Goal: Information Seeking & Learning: Learn about a topic

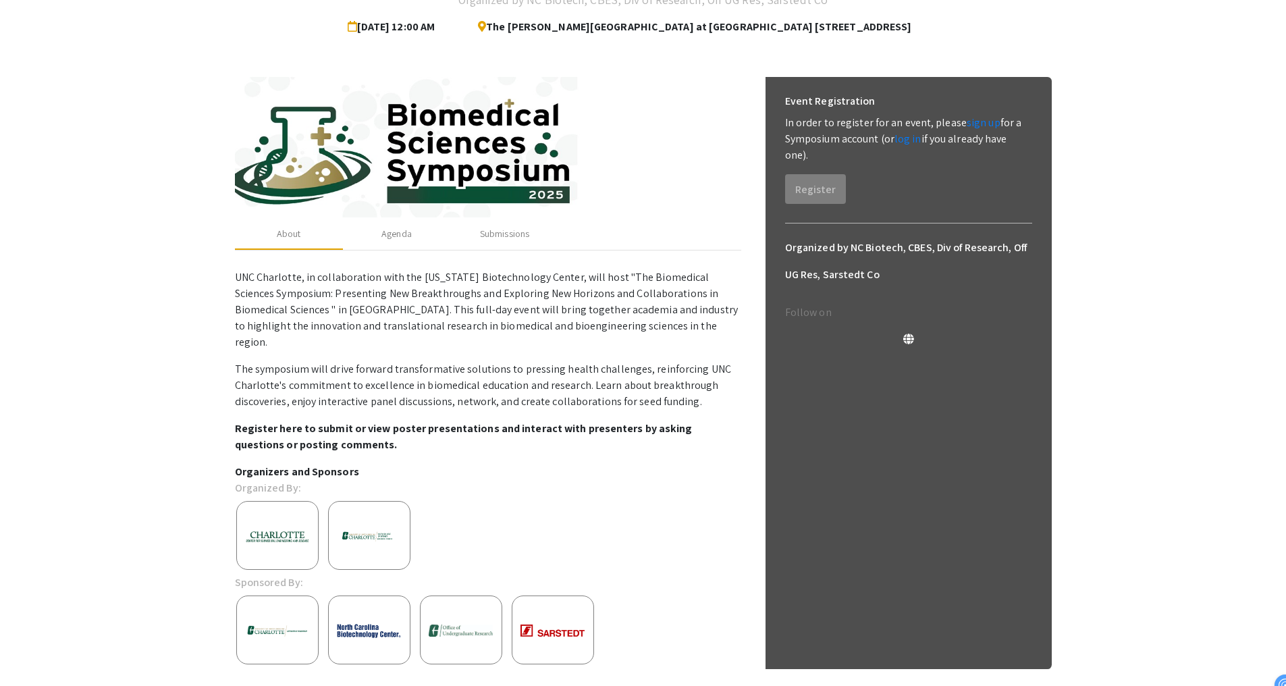
scroll to position [134, 0]
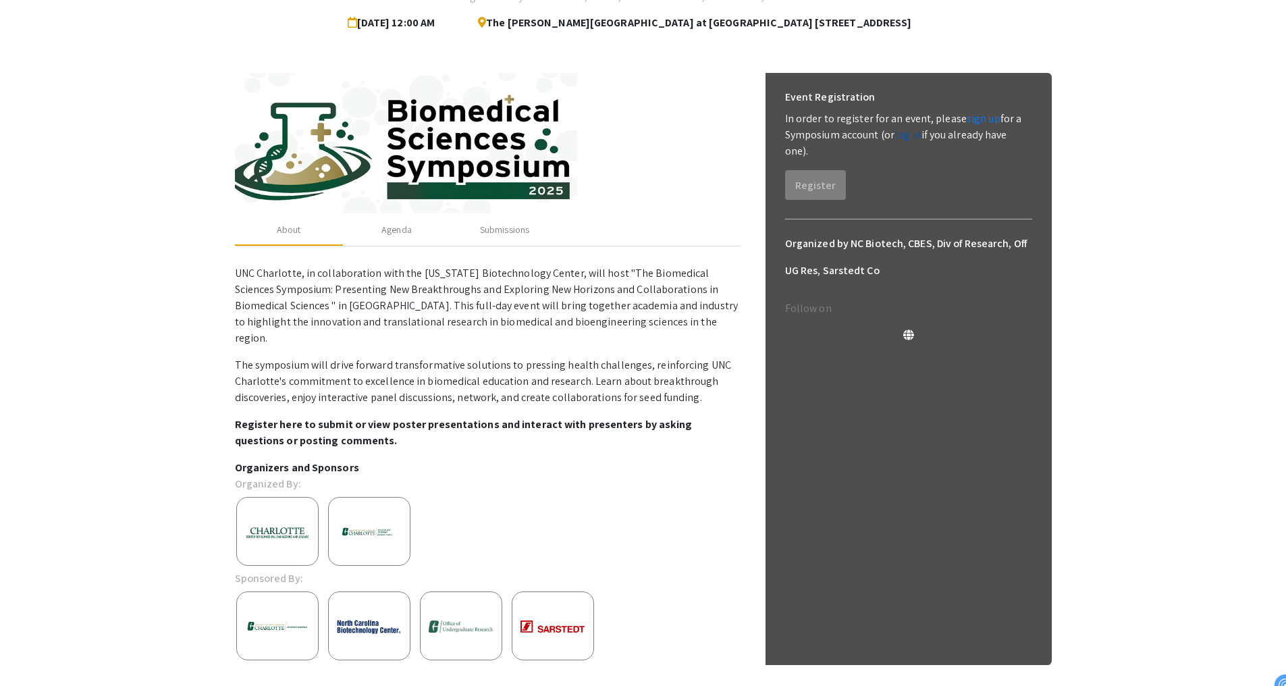
click at [912, 136] on link "log in" at bounding box center [908, 135] width 27 height 14
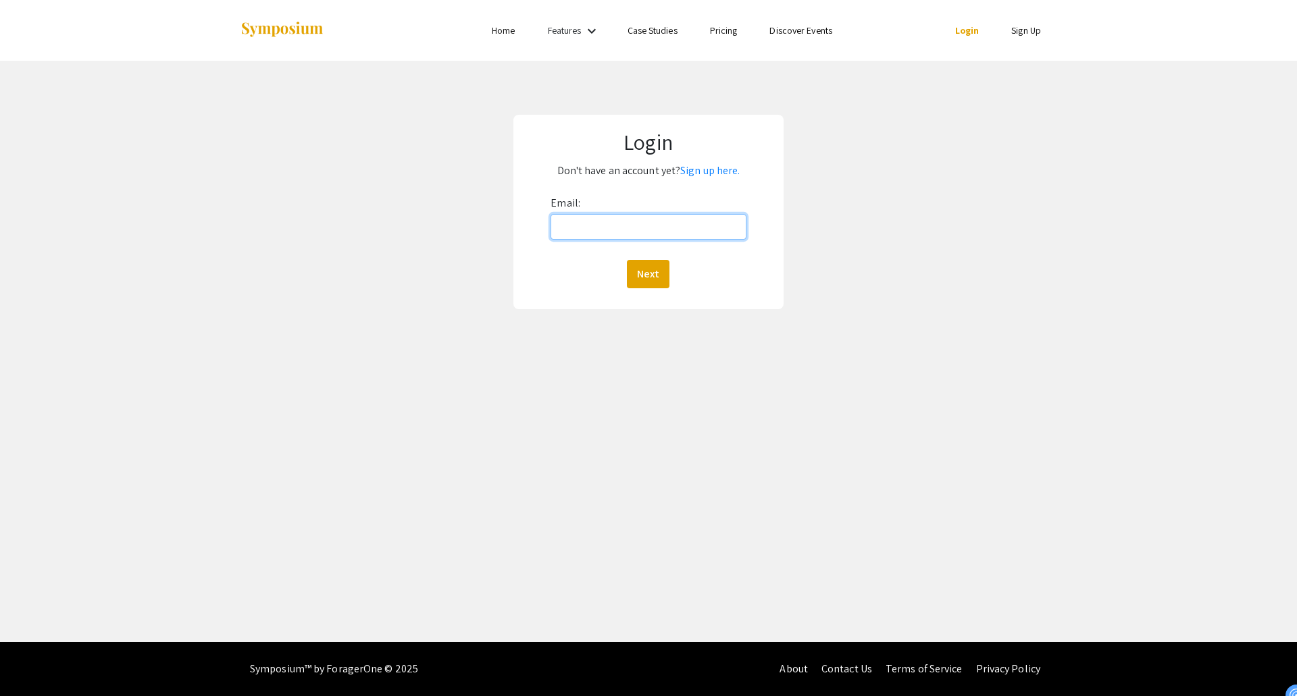
click at [587, 222] on input "Email:" at bounding box center [647, 227] width 195 height 26
type input "[EMAIL_ADDRESS][DOMAIN_NAME]"
click at [647, 271] on button "Next" at bounding box center [648, 274] width 43 height 28
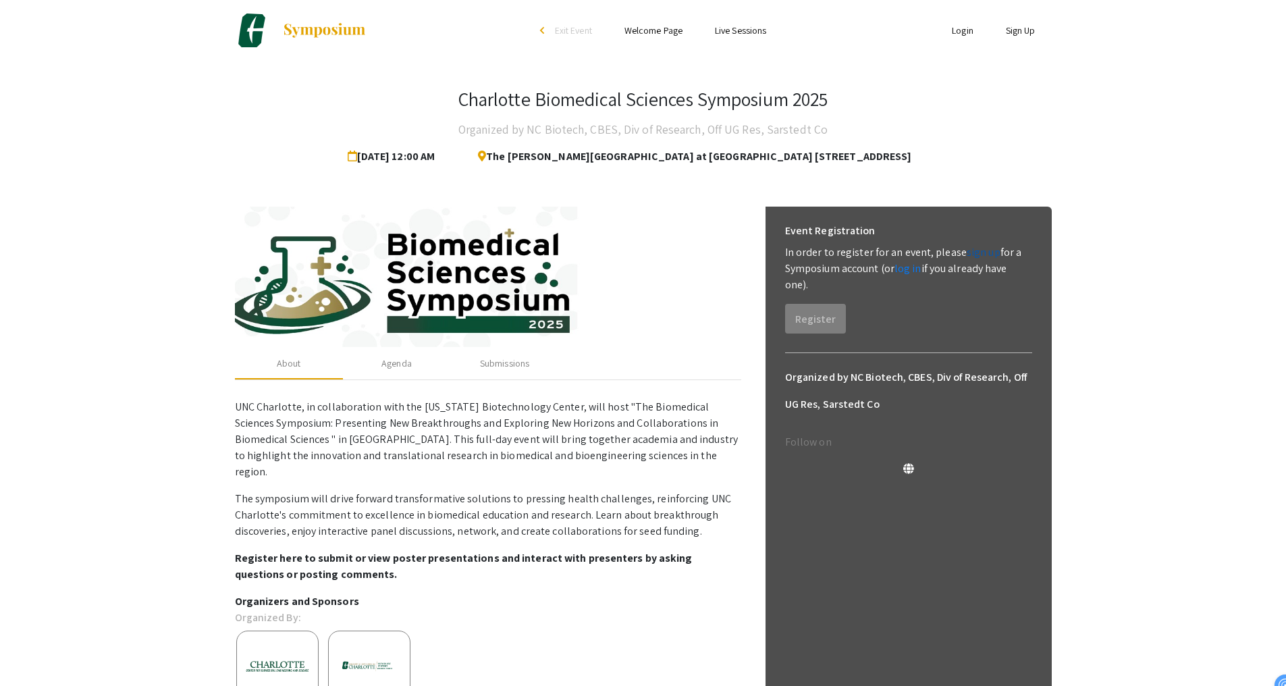
click at [983, 254] on link "sign up" at bounding box center [984, 252] width 34 height 14
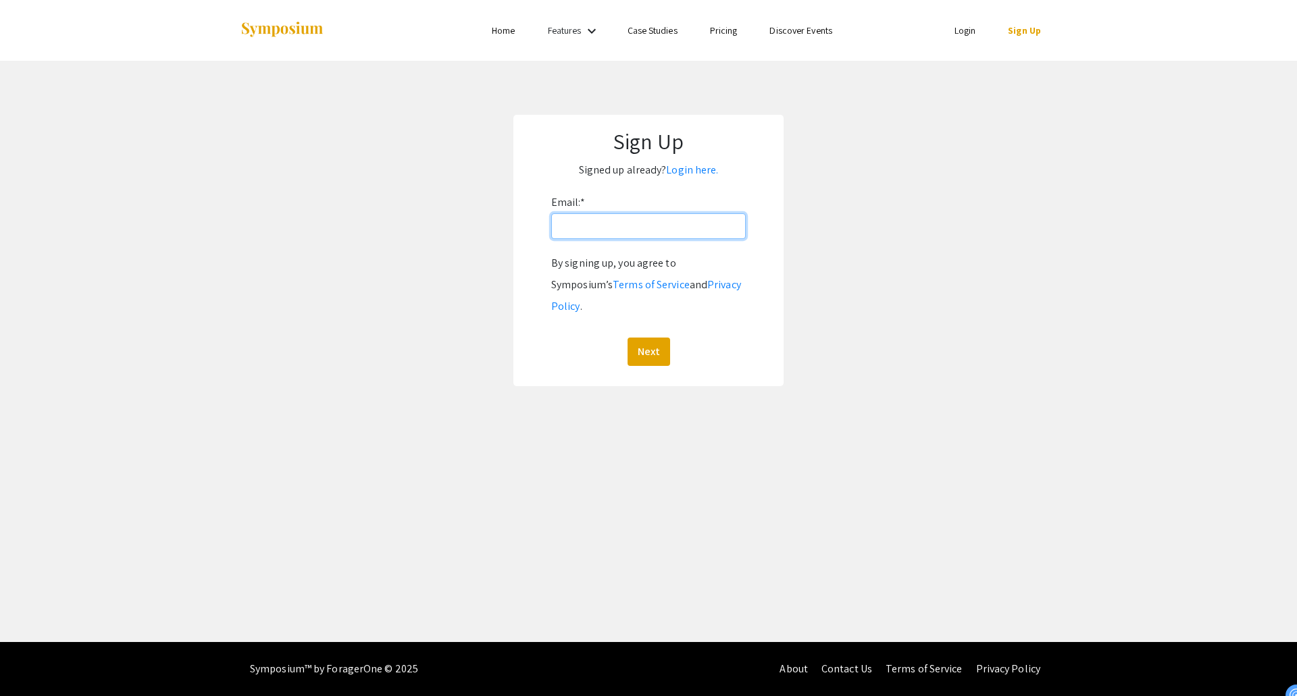
click at [699, 227] on input "Email: *" at bounding box center [648, 226] width 194 height 26
type input "[EMAIL_ADDRESS][DOMAIN_NAME]"
click at [646, 338] on button "Next" at bounding box center [648, 352] width 43 height 28
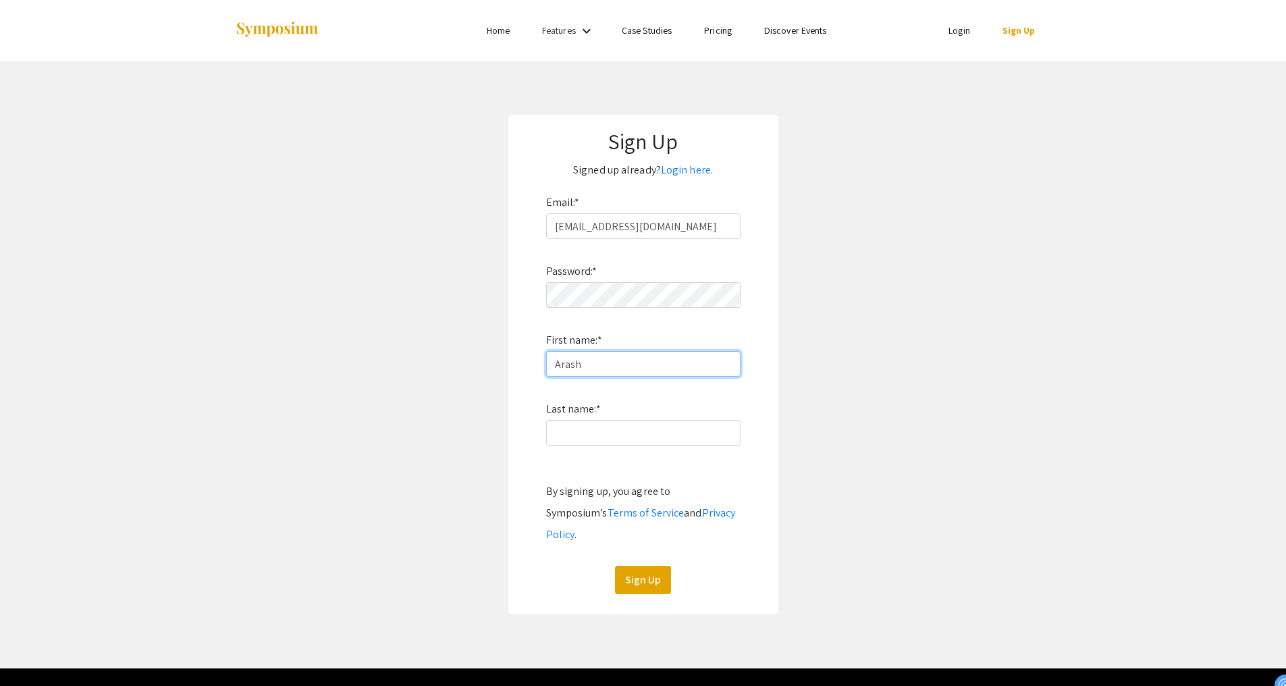
type input "Arash"
type input "[PERSON_NAME]"
click at [641, 566] on button "Sign Up" at bounding box center [643, 580] width 56 height 28
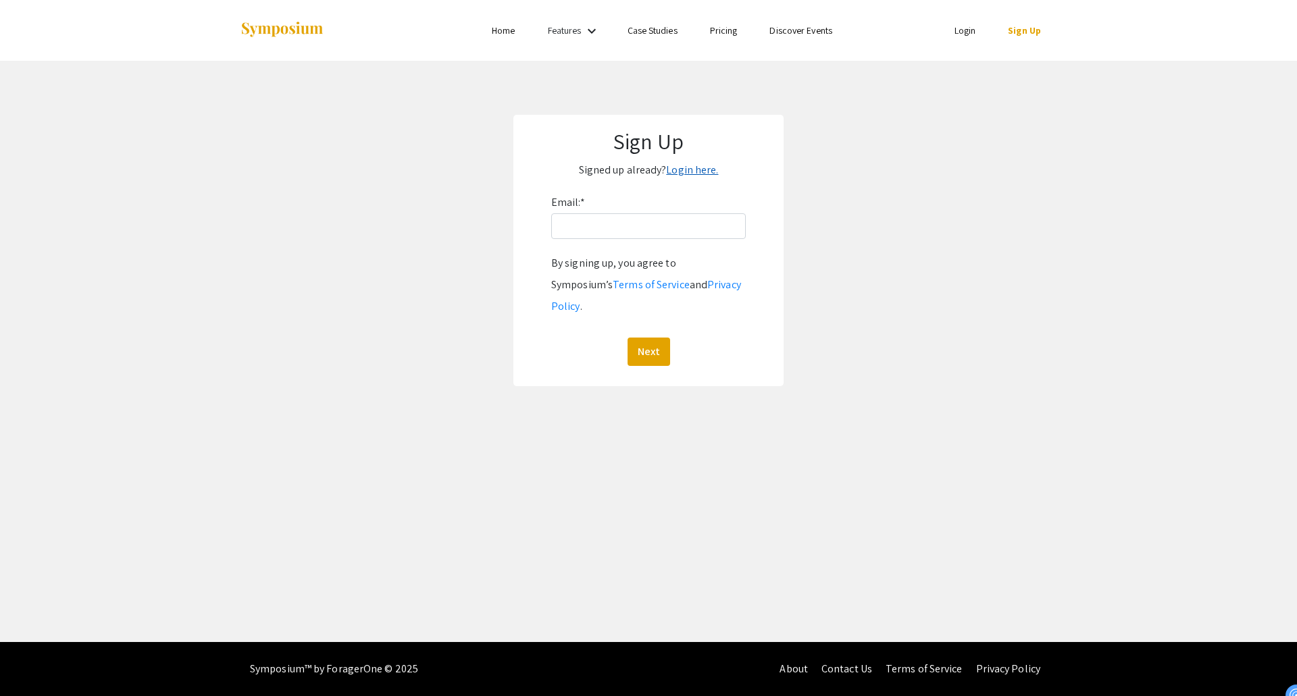
click at [706, 171] on link "Login here." at bounding box center [692, 170] width 52 height 14
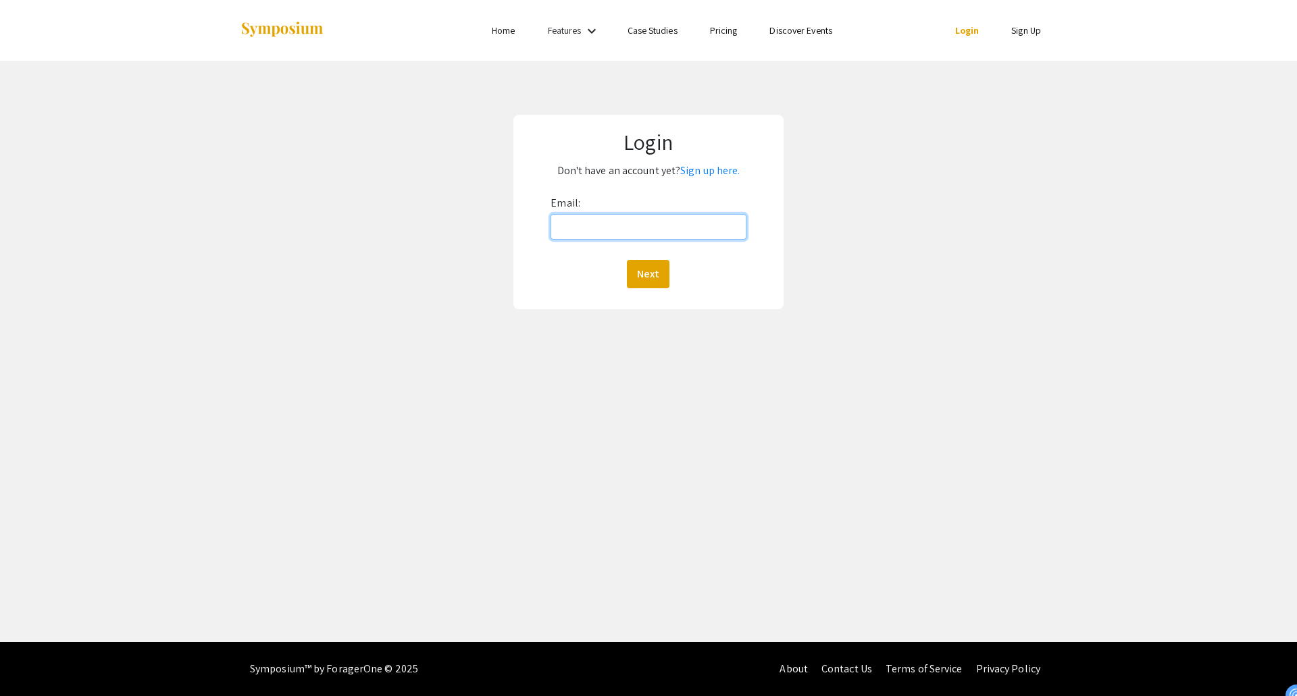
click at [661, 231] on input "Email:" at bounding box center [647, 227] width 195 height 26
type input "[EMAIL_ADDRESS][DOMAIN_NAME]"
click at [655, 282] on button "Next" at bounding box center [648, 274] width 43 height 28
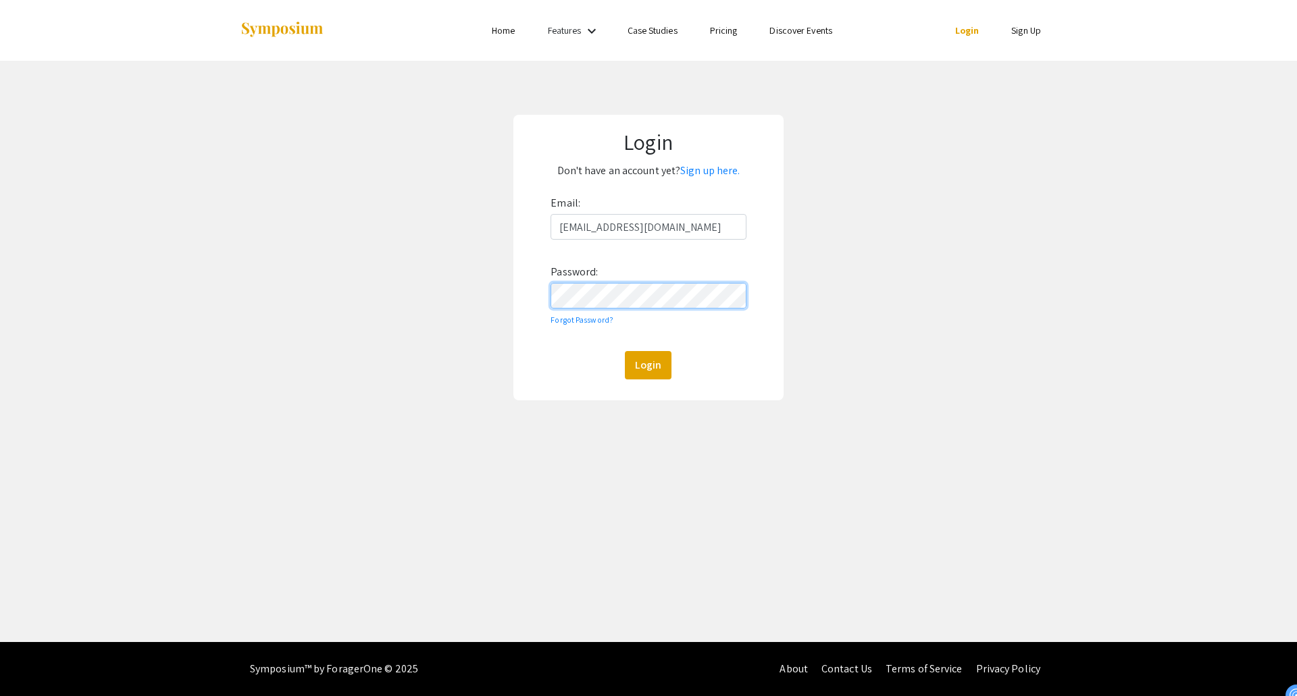
click at [625, 351] on button "Login" at bounding box center [648, 365] width 47 height 28
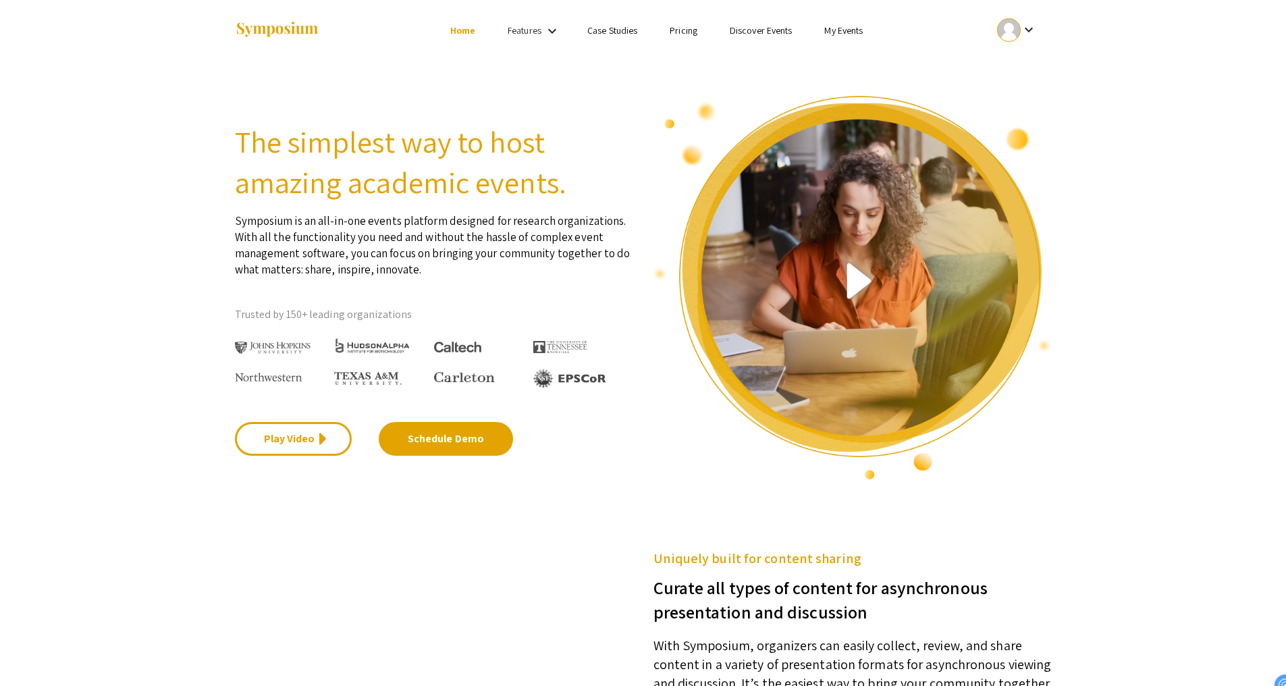
click at [849, 241] on img at bounding box center [853, 288] width 398 height 386
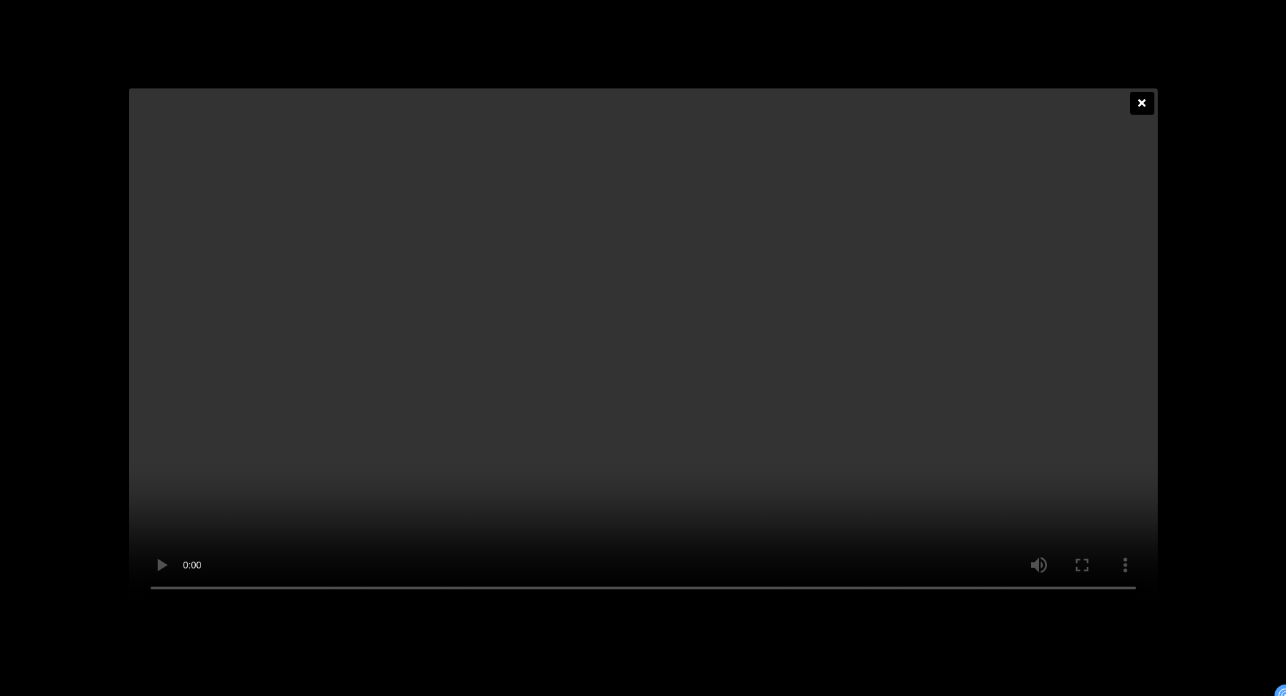
click at [1136, 92] on div at bounding box center [1142, 103] width 24 height 23
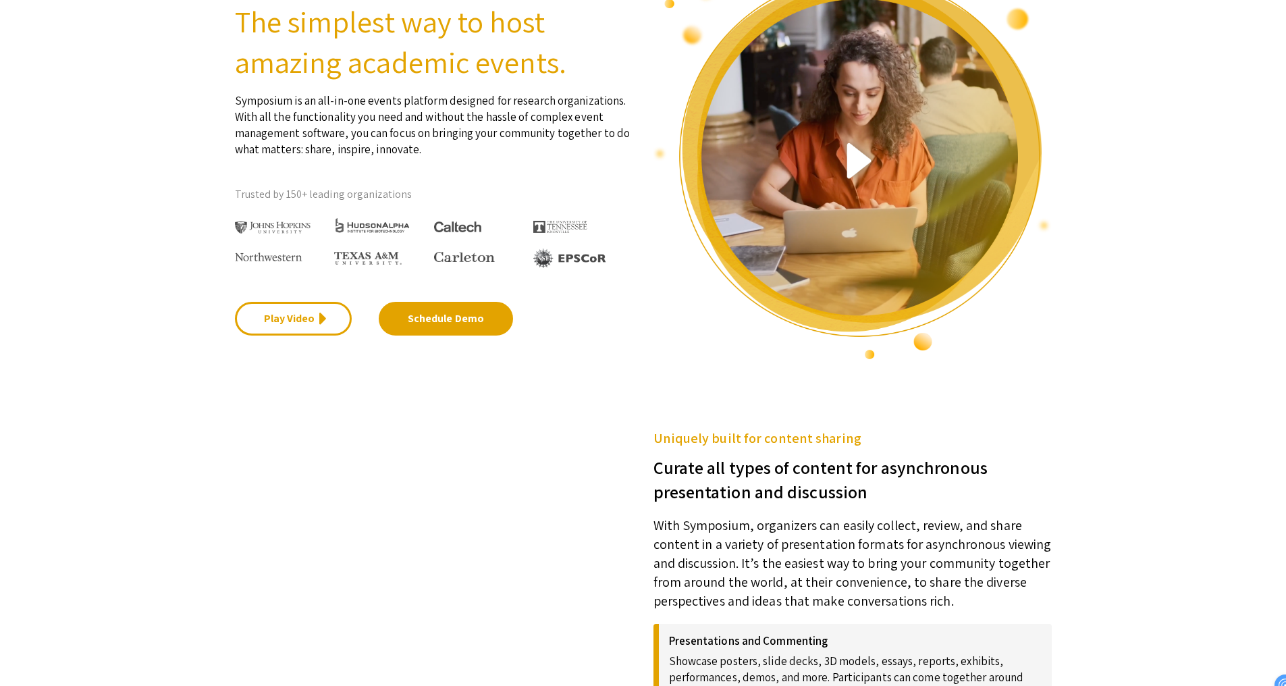
scroll to position [68, 0]
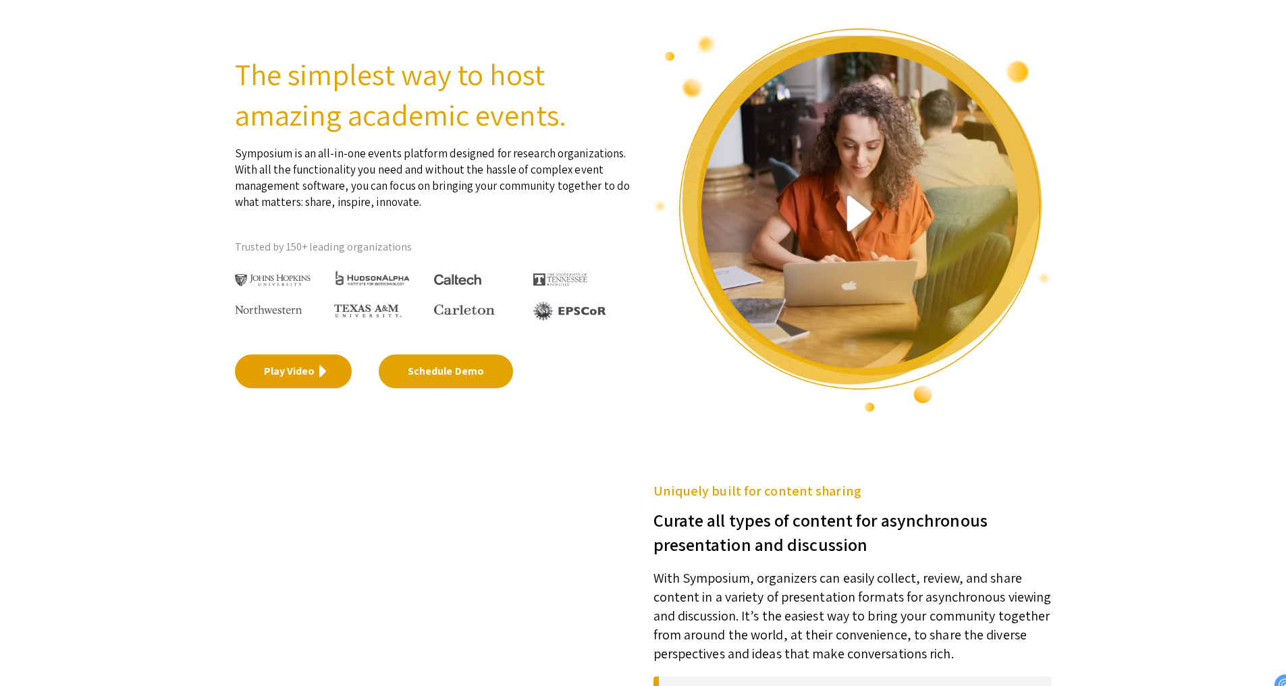
click at [326, 387] on link "Play Video" at bounding box center [293, 372] width 117 height 34
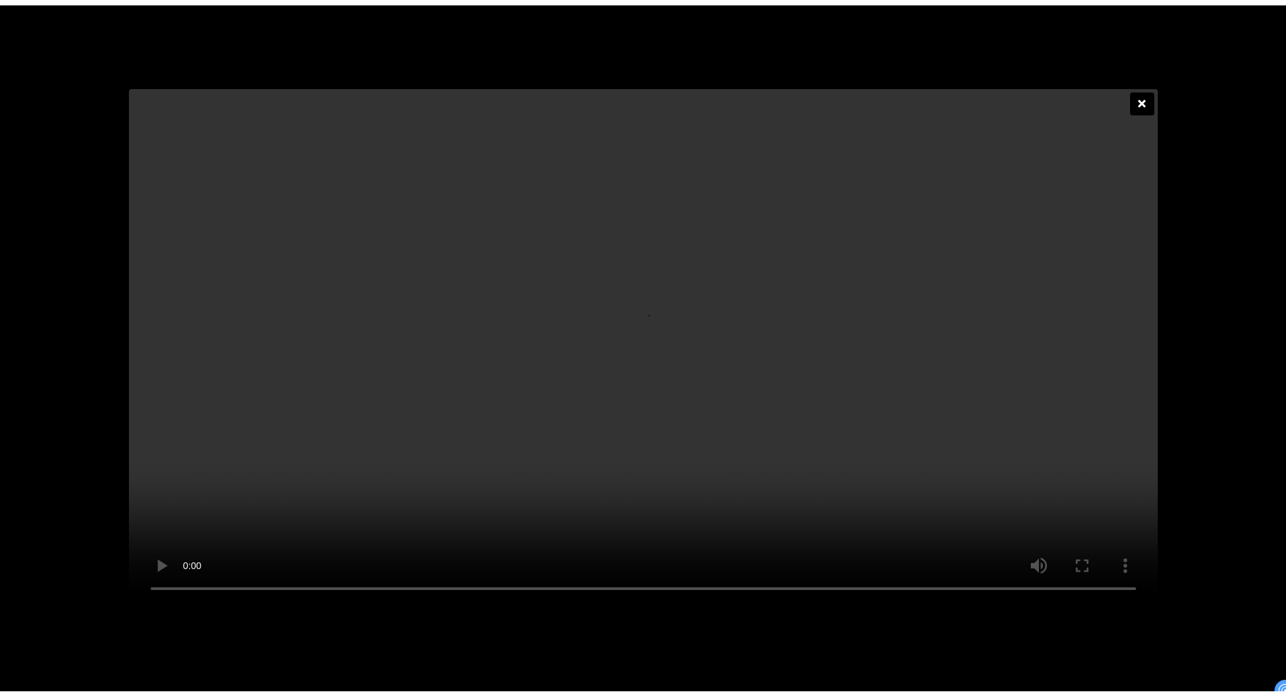
scroll to position [0, 0]
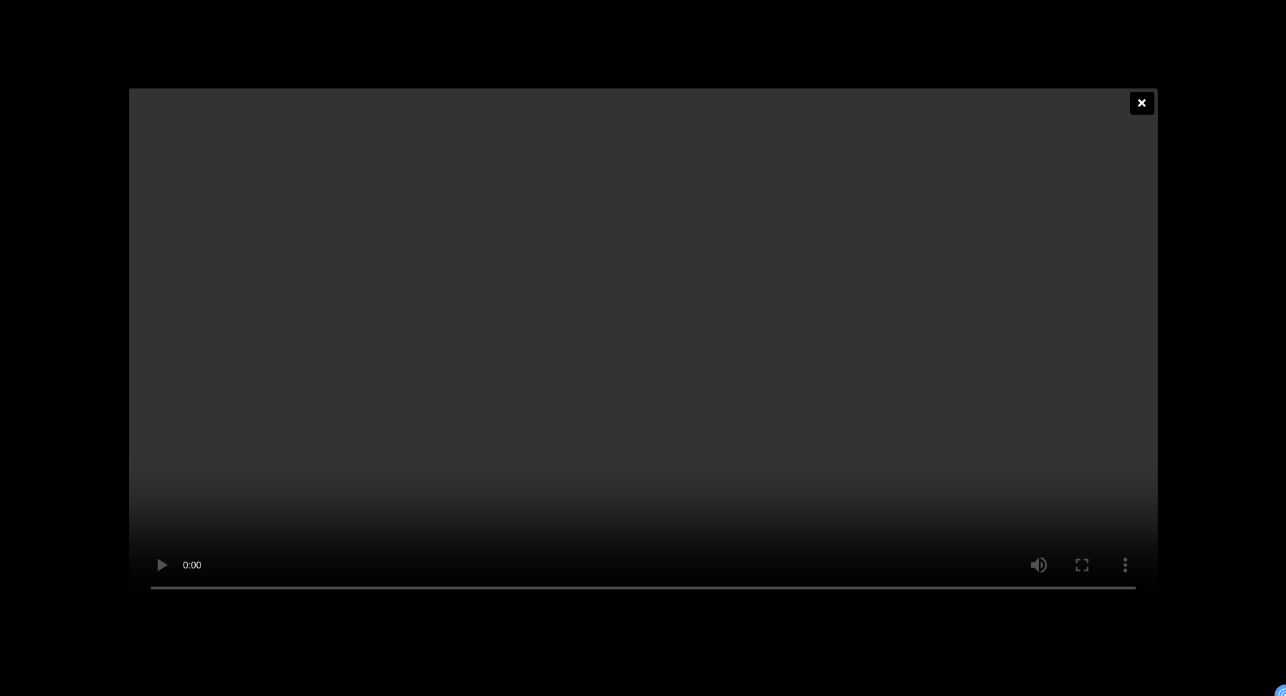
click at [1147, 92] on div at bounding box center [1142, 103] width 24 height 23
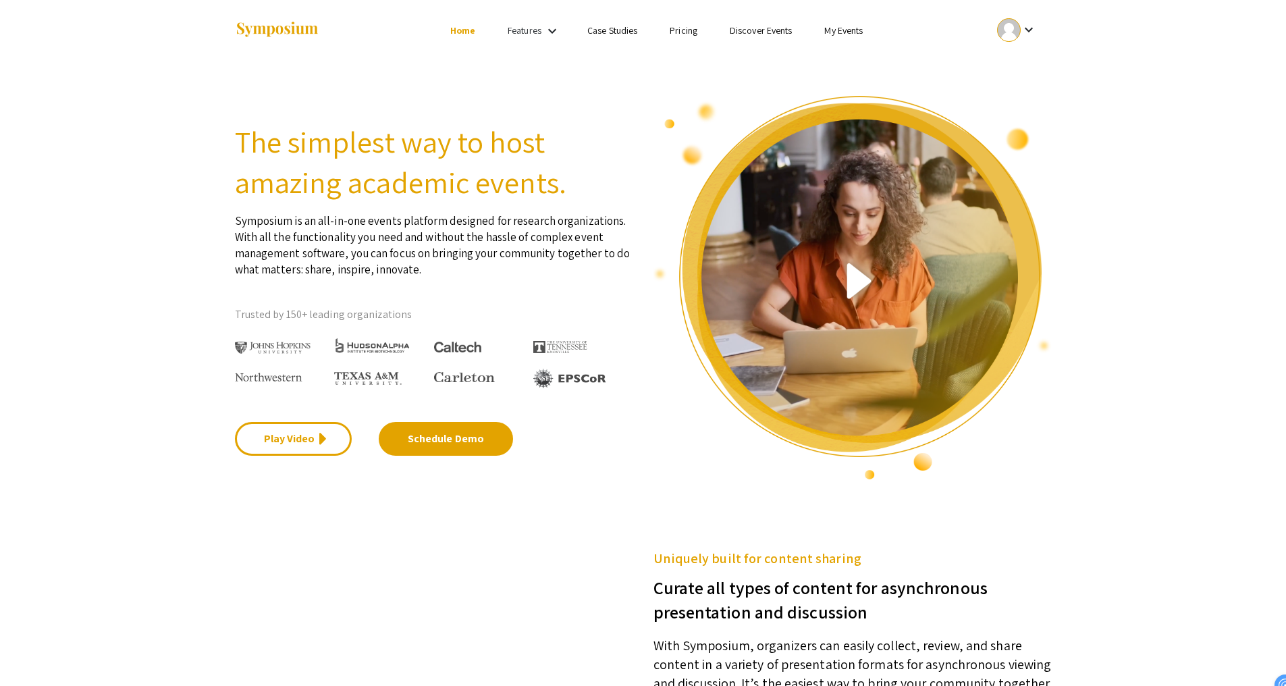
click at [865, 30] on li "My Events" at bounding box center [843, 30] width 71 height 16
click at [858, 32] on link "My Events" at bounding box center [843, 30] width 38 height 12
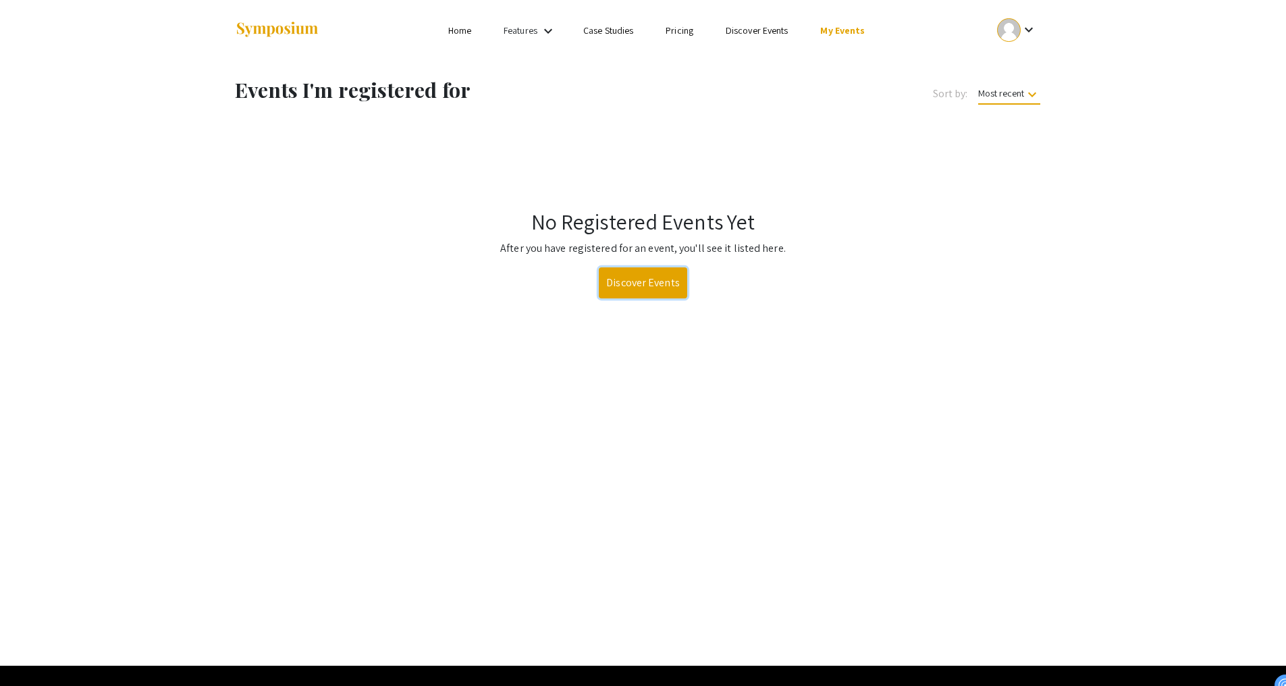
click at [681, 290] on link "Discover Events" at bounding box center [643, 282] width 88 height 31
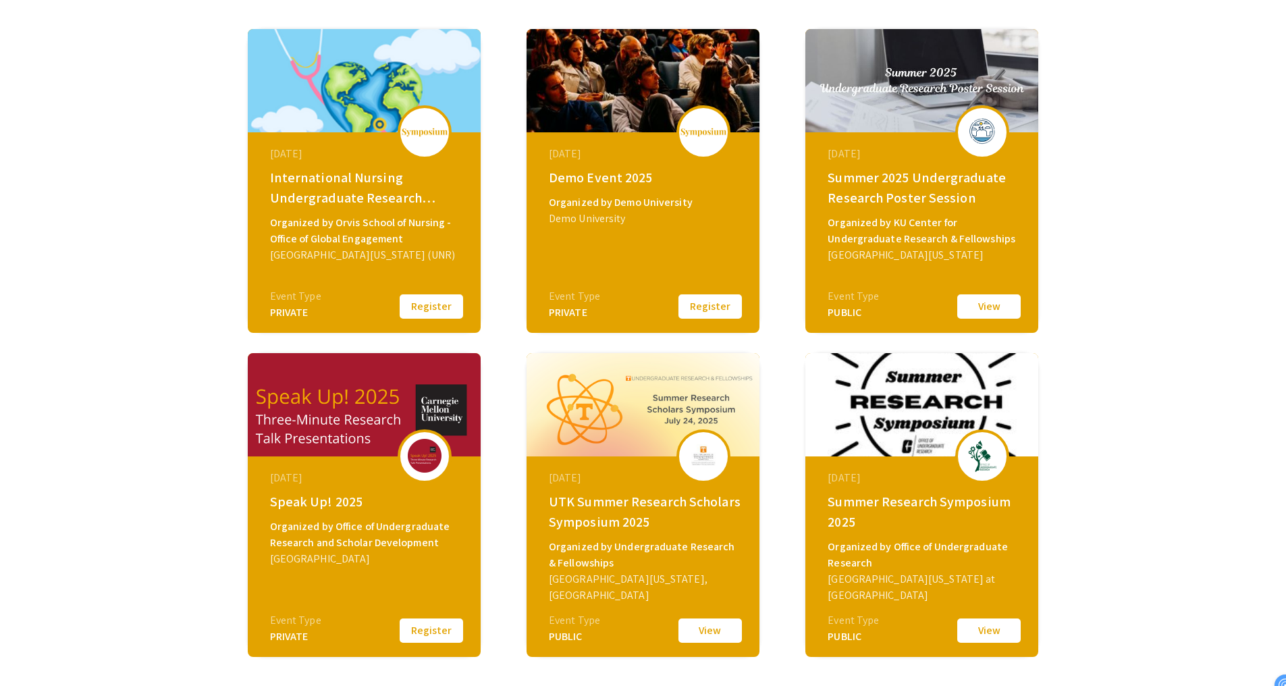
scroll to position [270, 0]
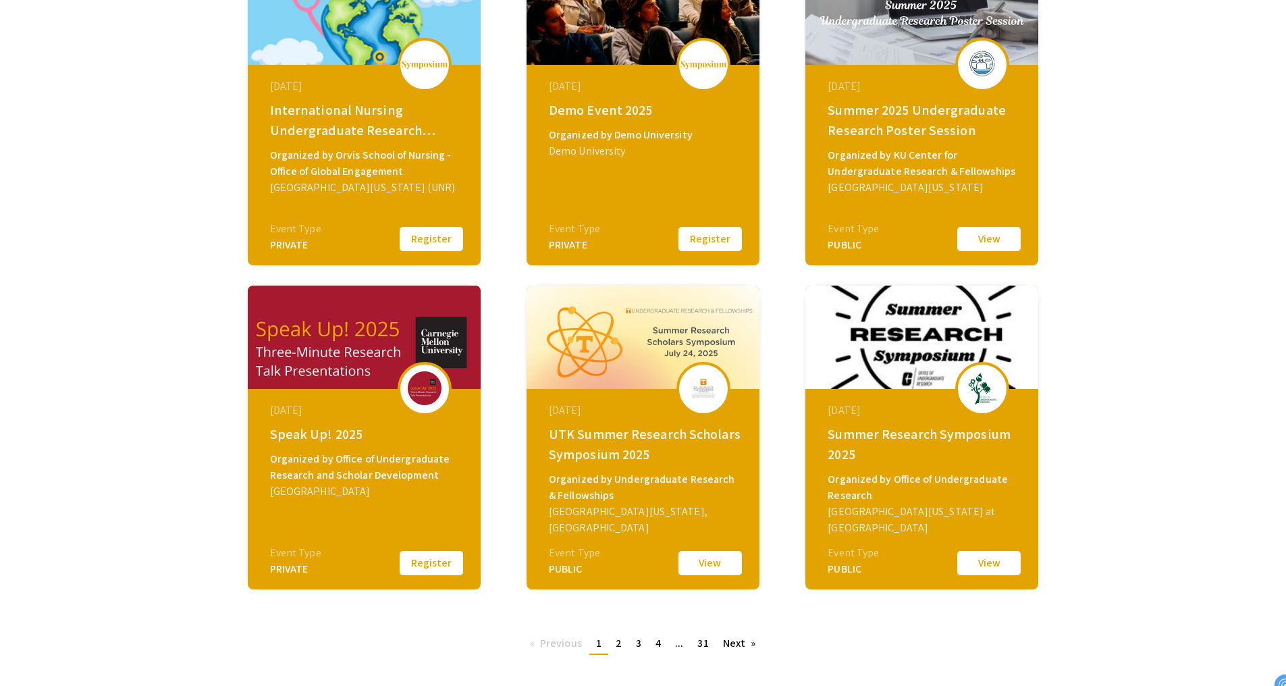
click at [999, 561] on button "View" at bounding box center [989, 563] width 68 height 28
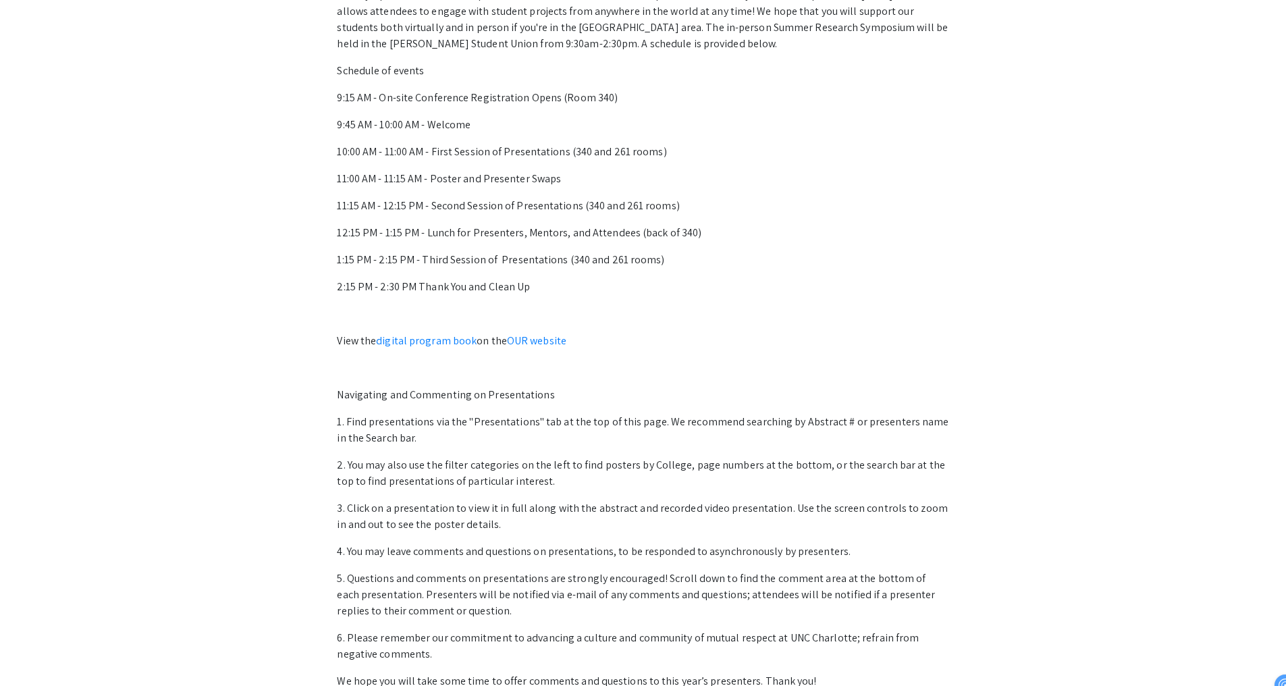
scroll to position [743, 0]
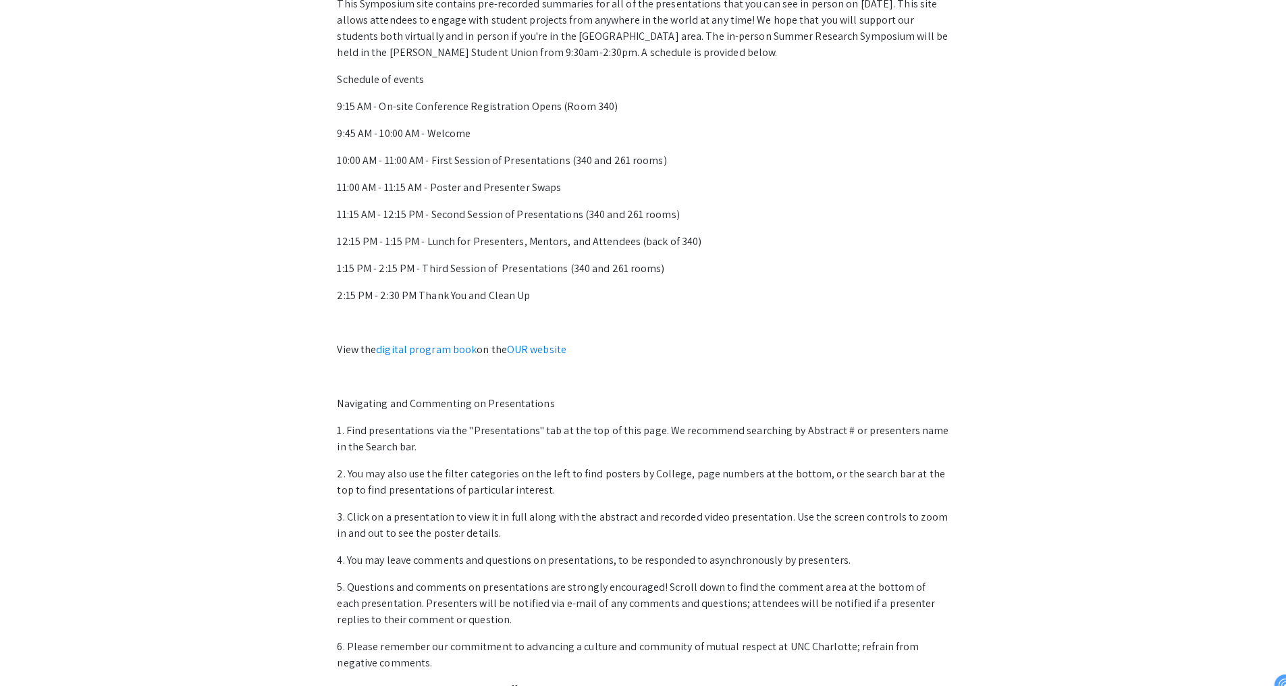
click at [631, 161] on p "10:00 AM - 11:00 AM - First Session of Presentations (340 and 261 rooms)" at bounding box center [643, 161] width 612 height 16
click at [703, 190] on p "11:00 AM - 11:15 AM - Poster and Presenter Swaps" at bounding box center [643, 188] width 612 height 16
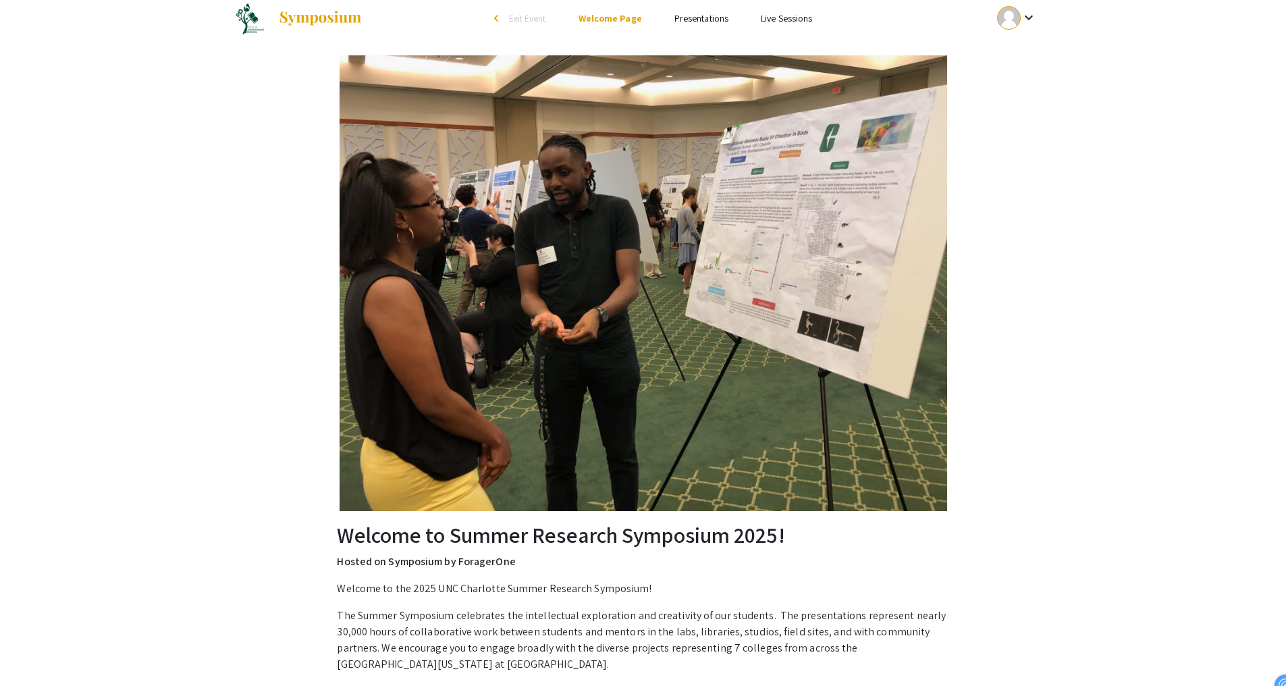
scroll to position [0, 0]
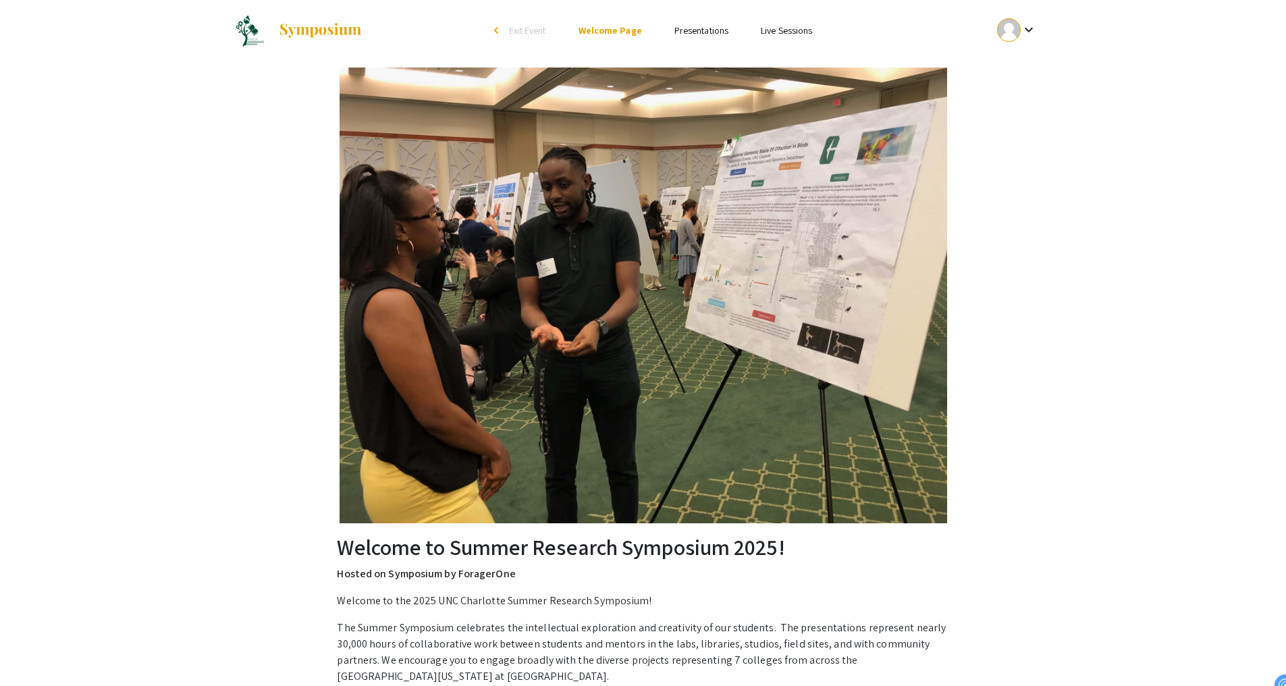
click at [686, 34] on link "Presentations" at bounding box center [702, 30] width 54 height 12
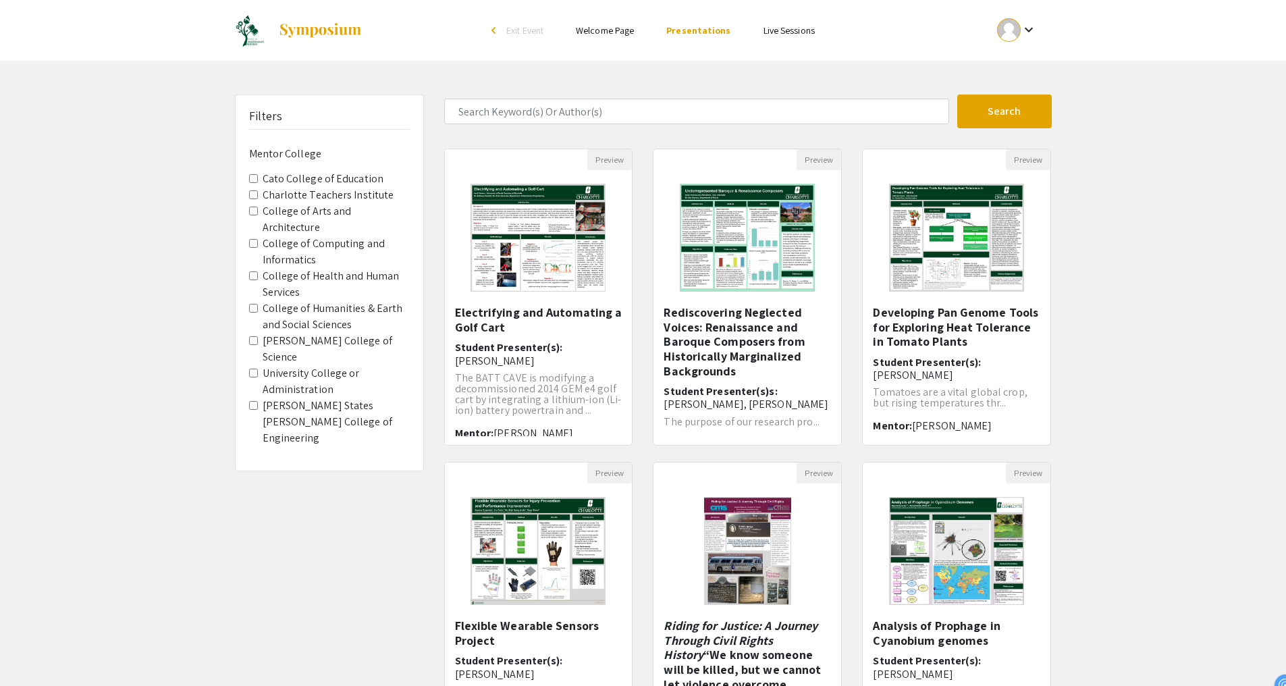
click at [270, 398] on label "William States Lee College of Engineering" at bounding box center [336, 422] width 147 height 49
click at [258, 401] on Engineering "William States Lee College of Engineering" at bounding box center [253, 405] width 9 height 9
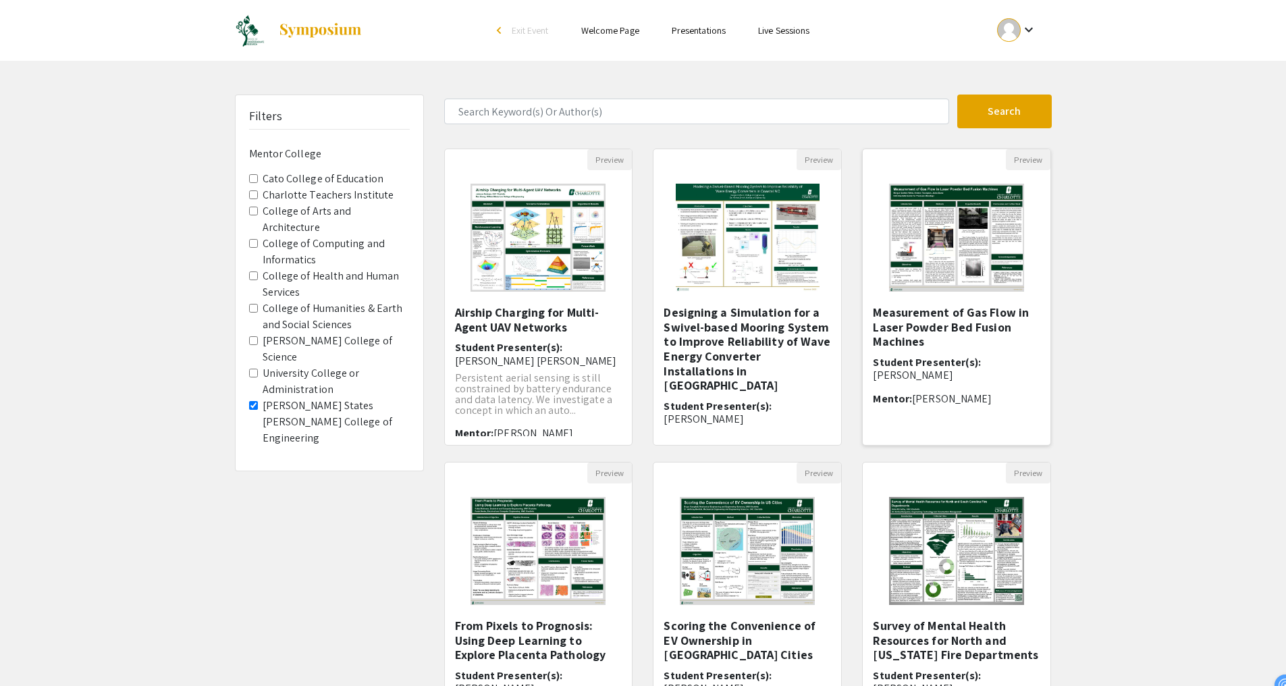
click at [1001, 269] on img at bounding box center [957, 237] width 162 height 135
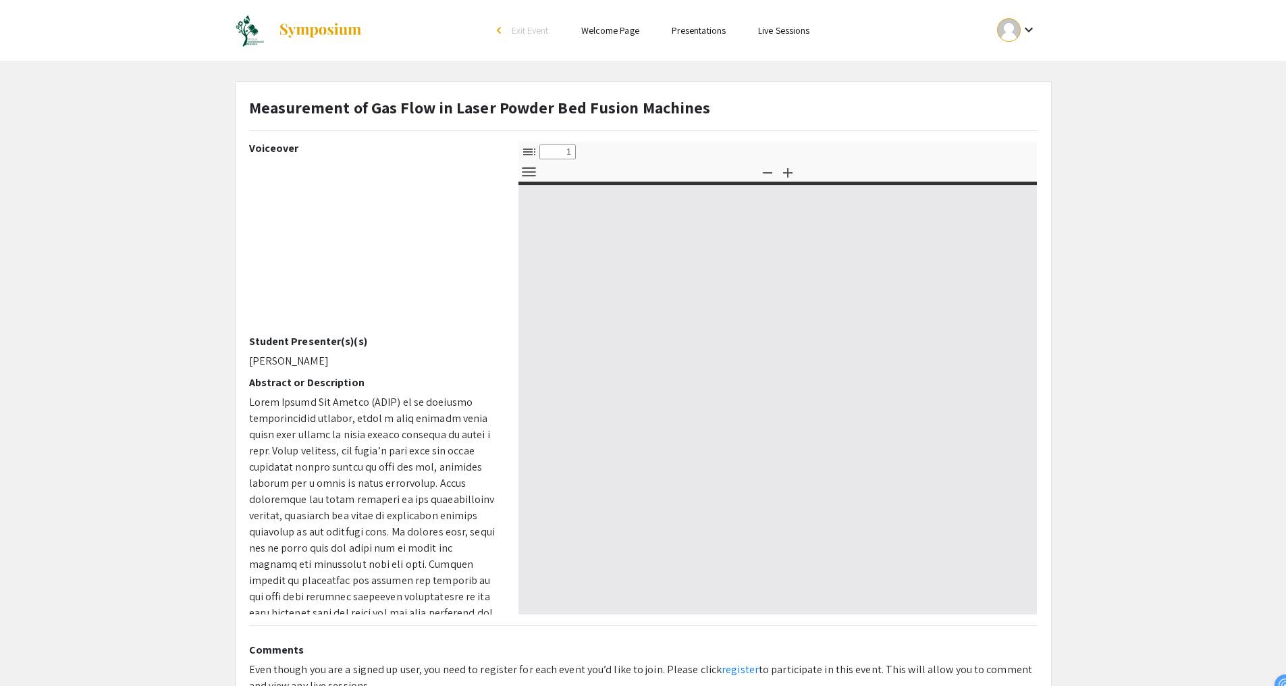
select select "custom"
type input "0"
select select "custom"
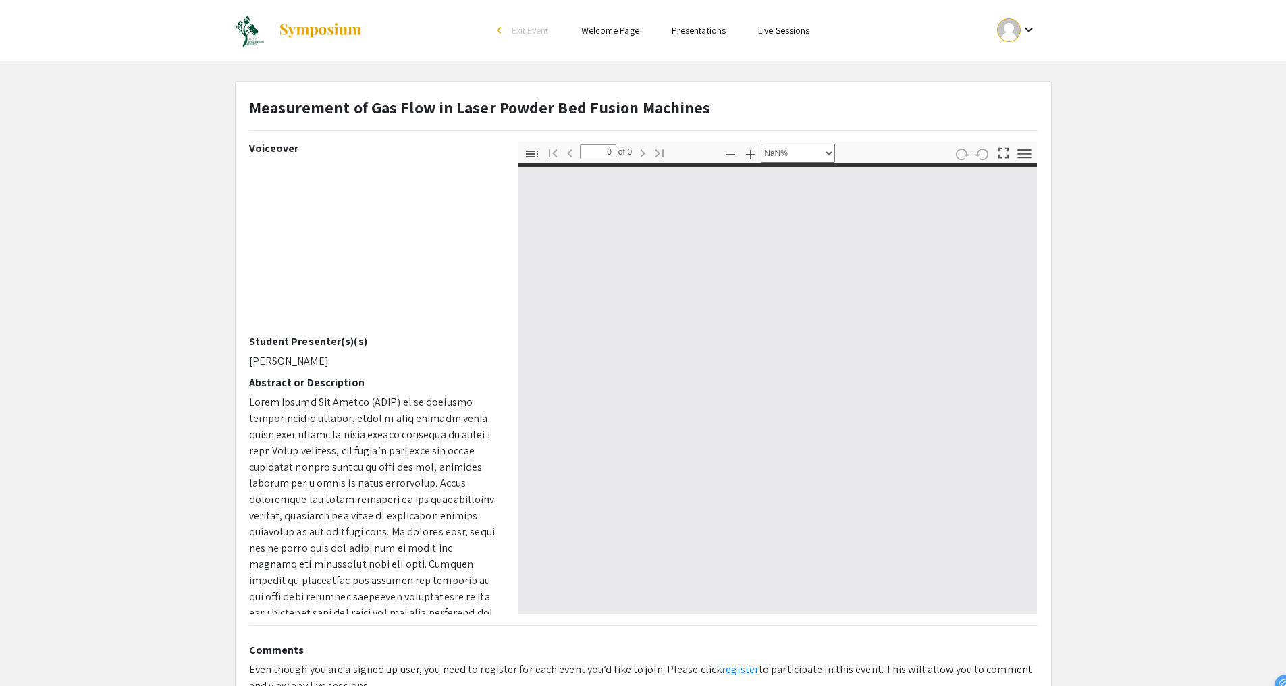
type input "1"
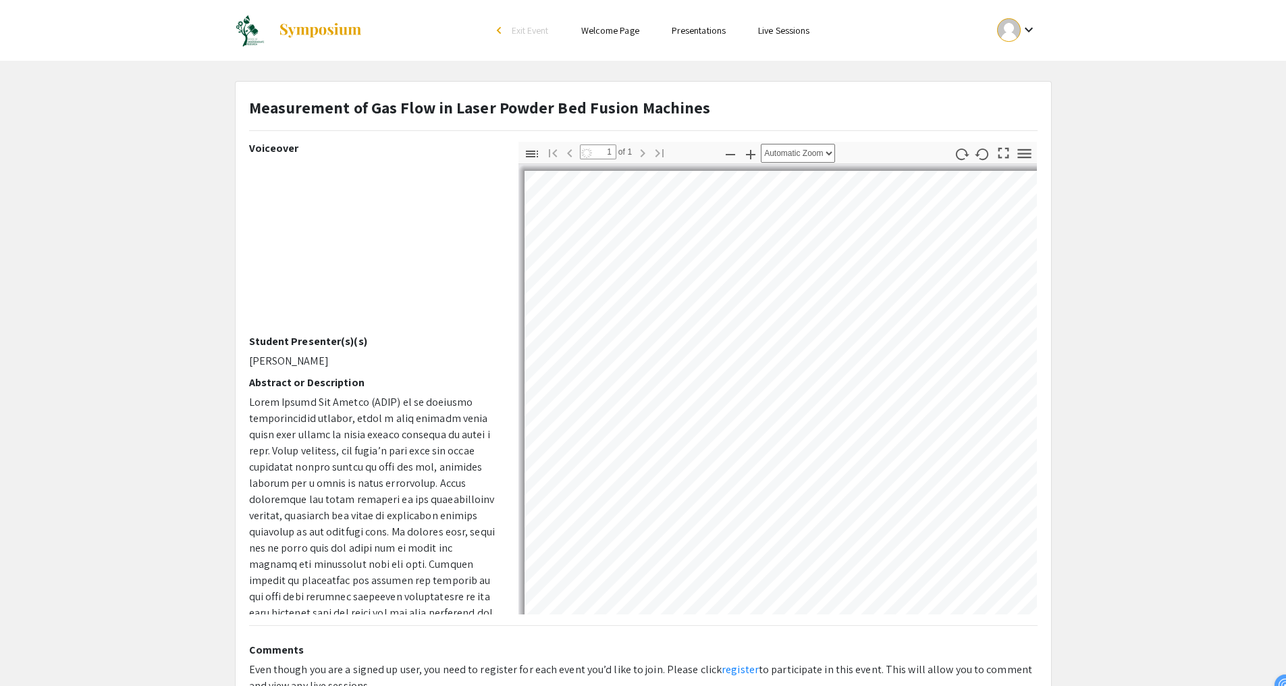
select select "auto"
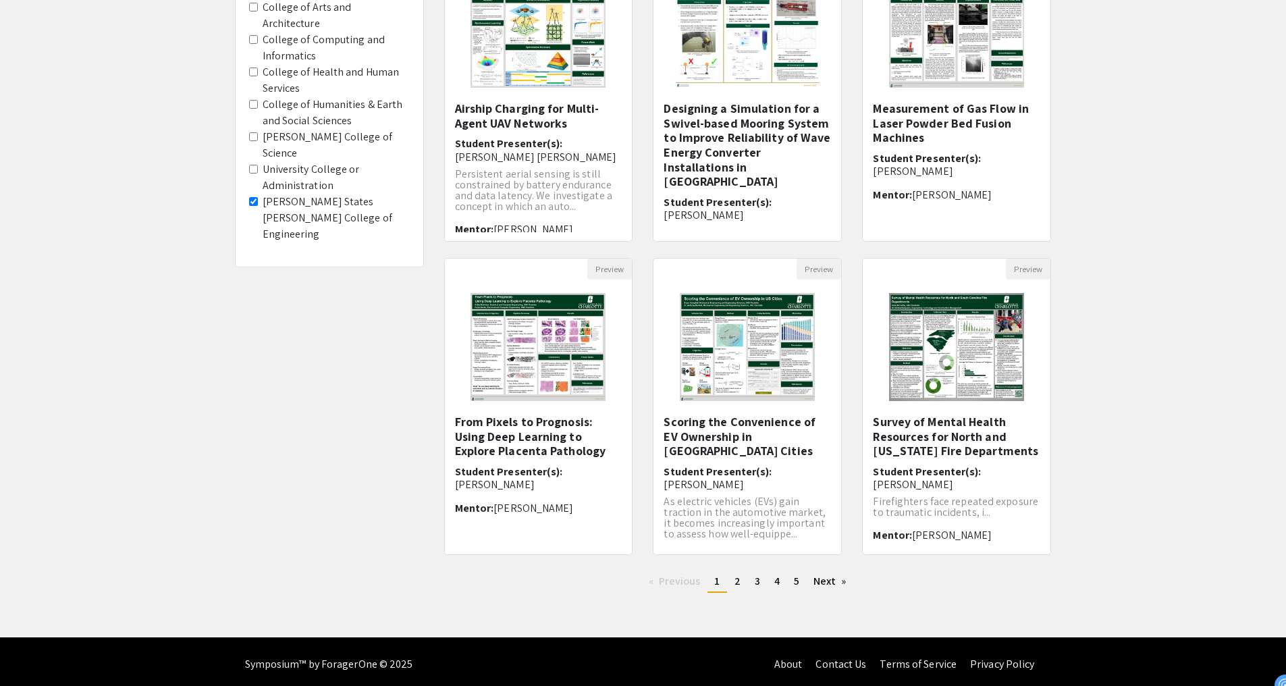
scroll to position [209, 0]
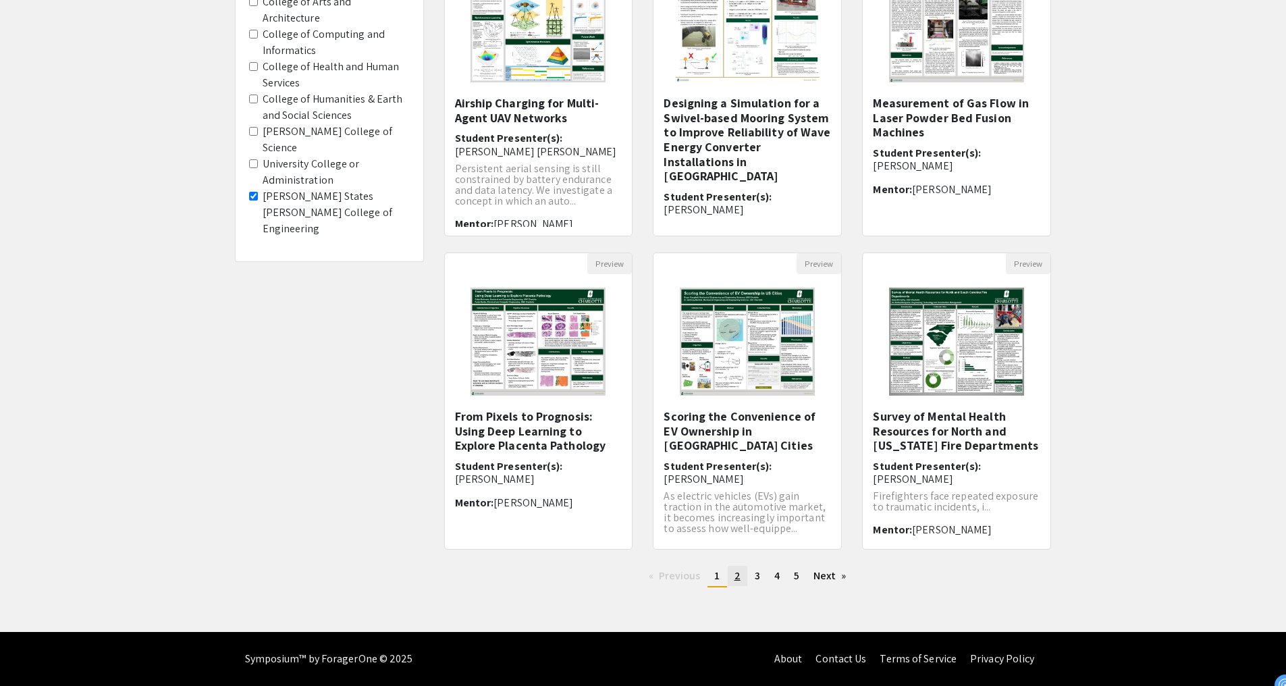
click at [743, 574] on link "page 2" at bounding box center [738, 576] width 20 height 20
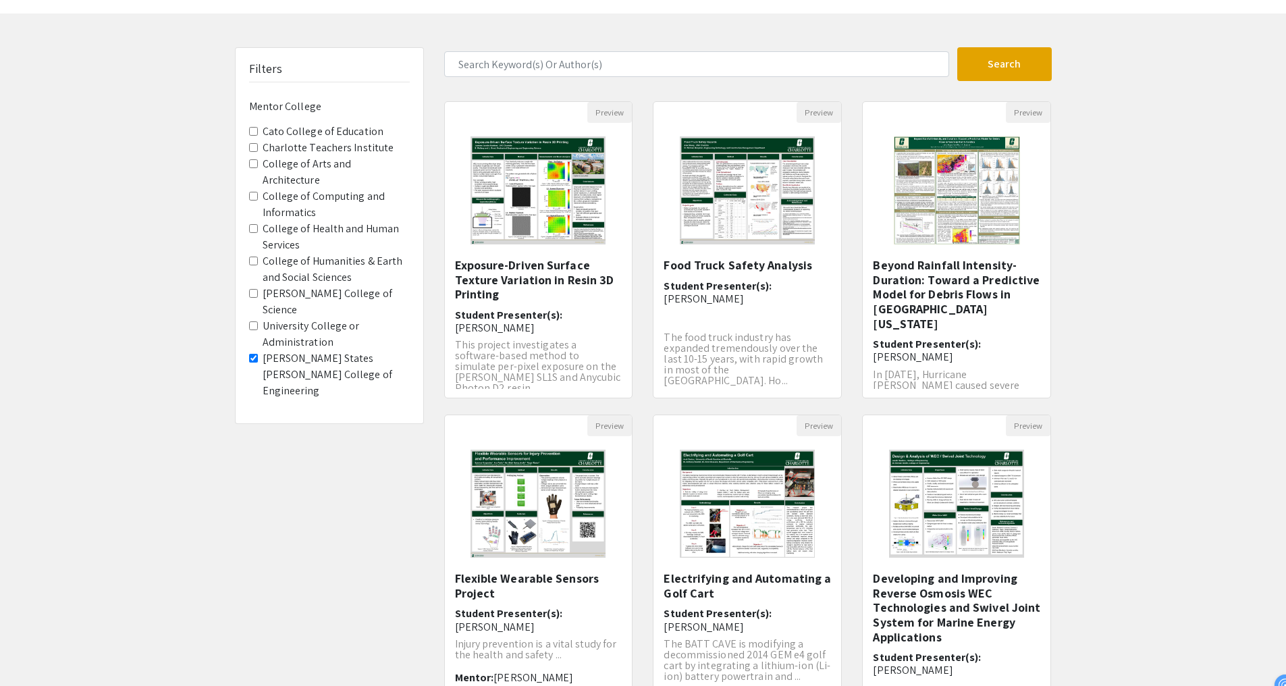
scroll to position [209, 0]
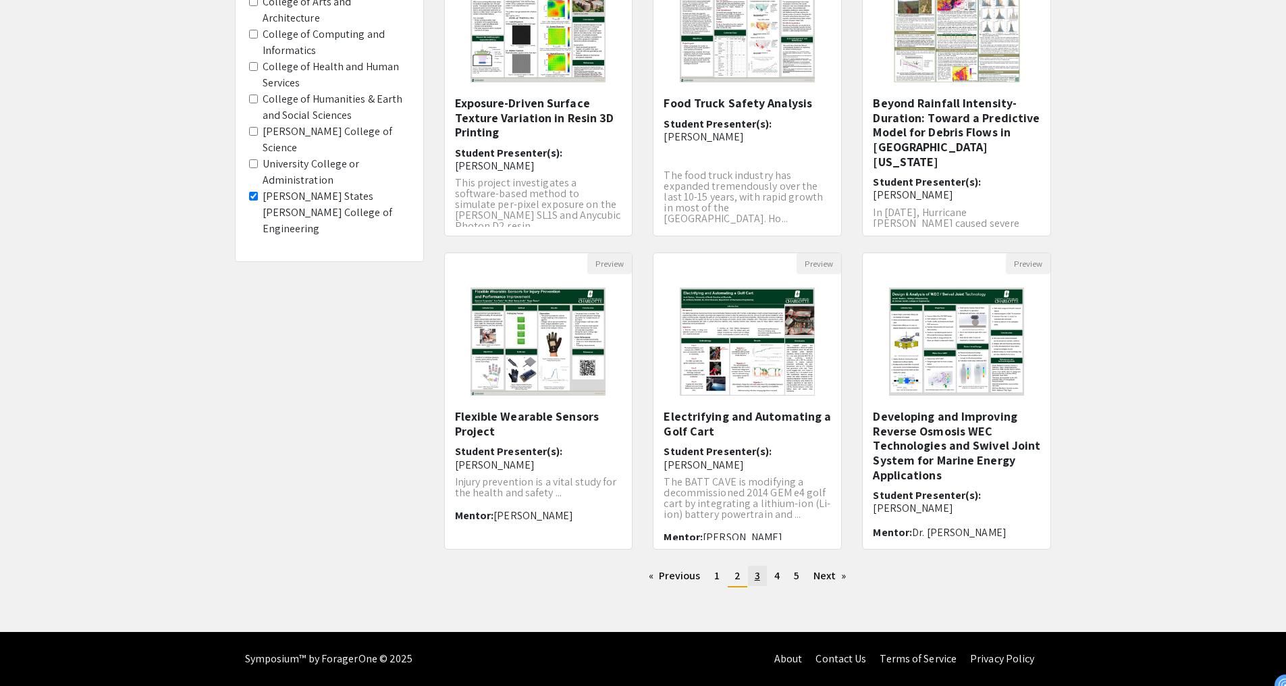
click at [760, 578] on link "page 3" at bounding box center [757, 576] width 19 height 20
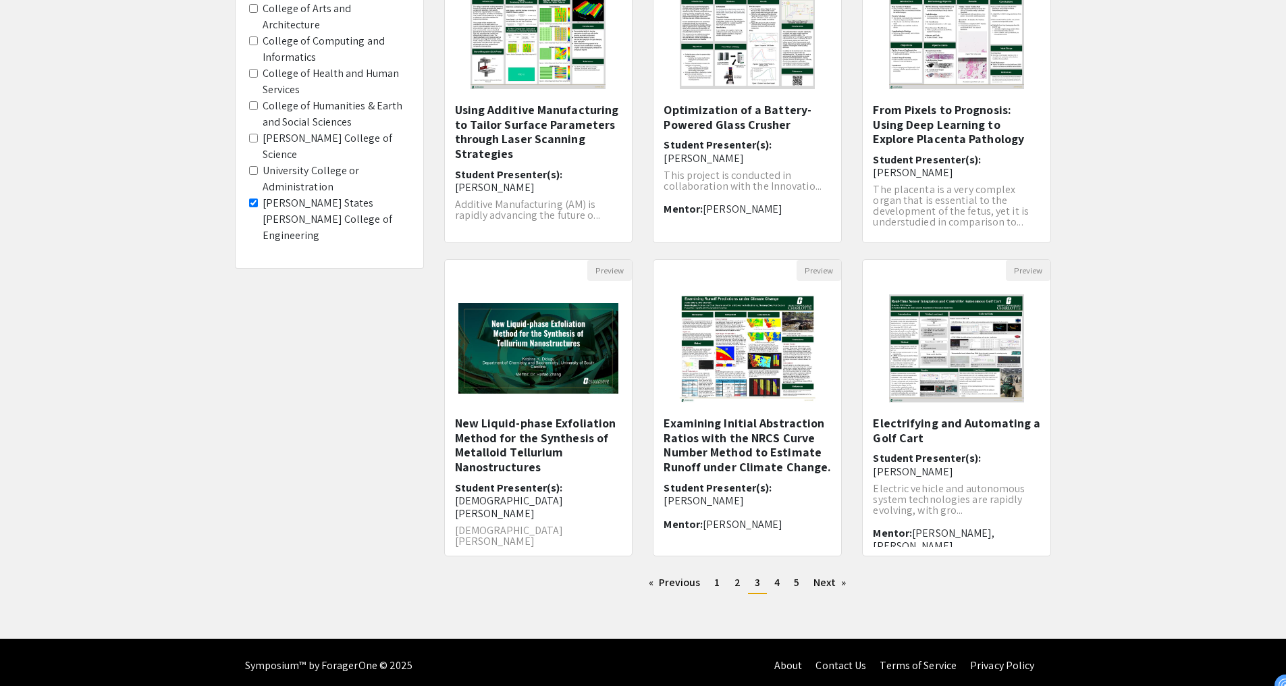
scroll to position [209, 0]
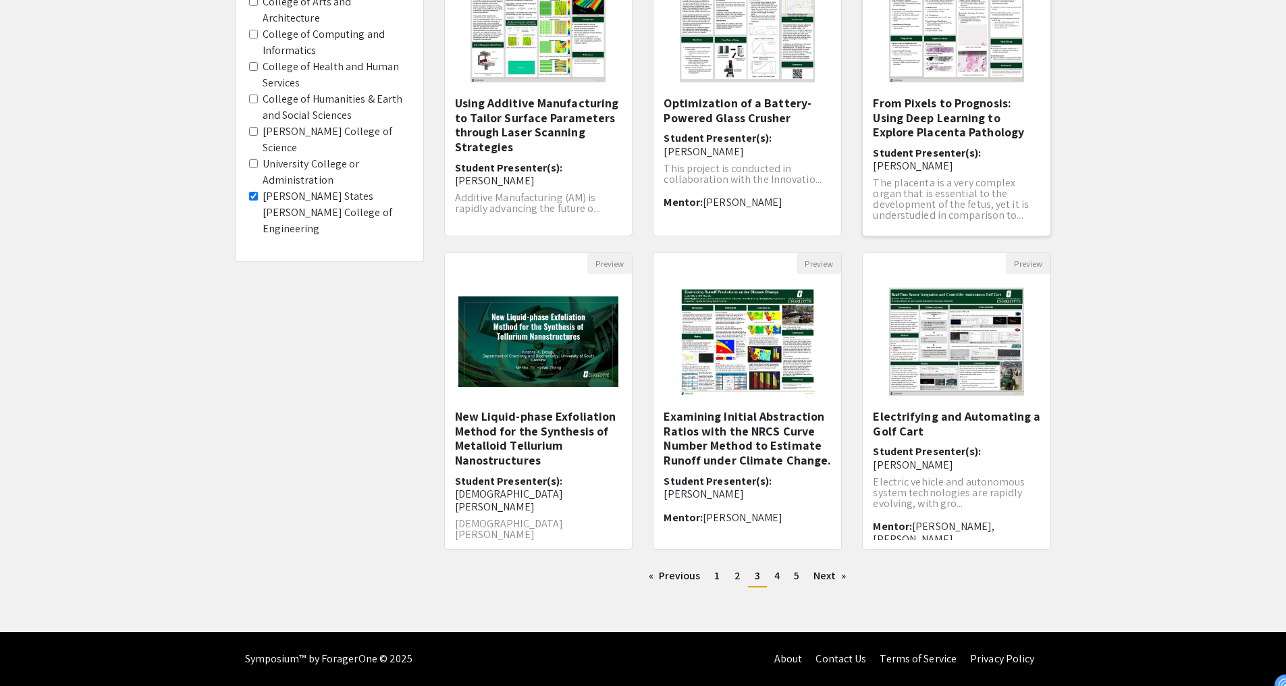
drag, startPoint x: 972, startPoint y: 125, endPoint x: 991, endPoint y: 50, distance: 77.1
click at [775, 576] on span "4" at bounding box center [777, 576] width 5 height 14
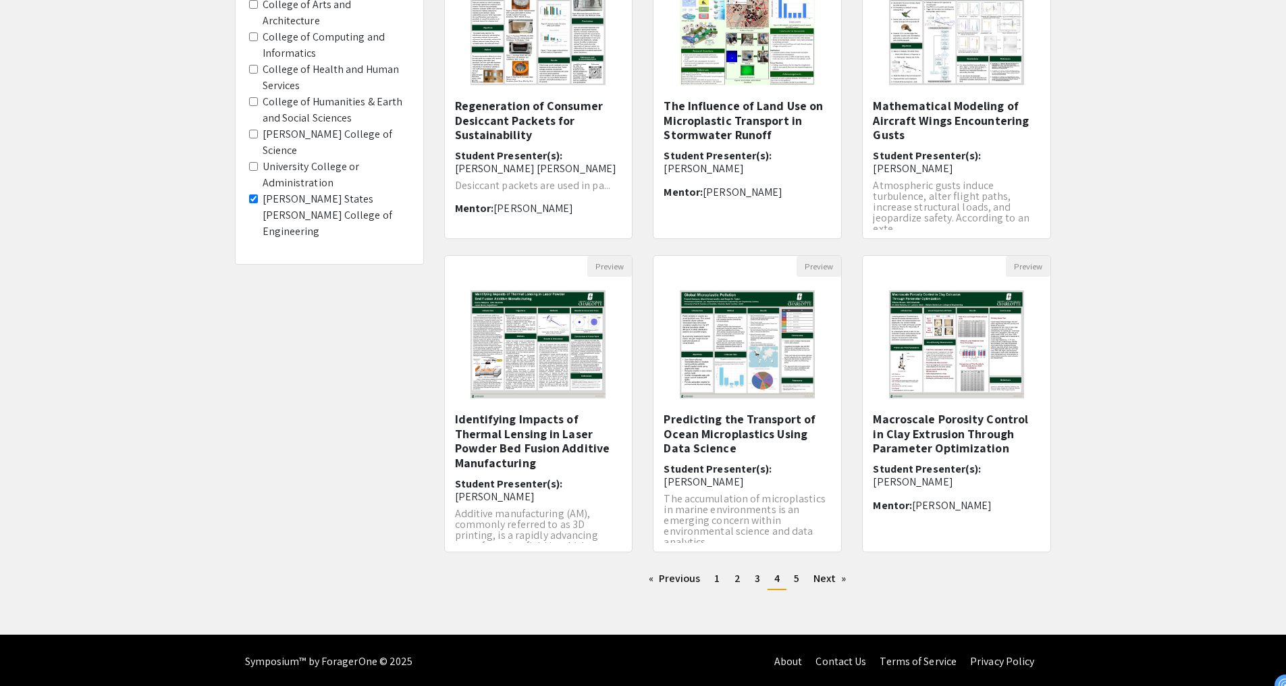
scroll to position [209, 0]
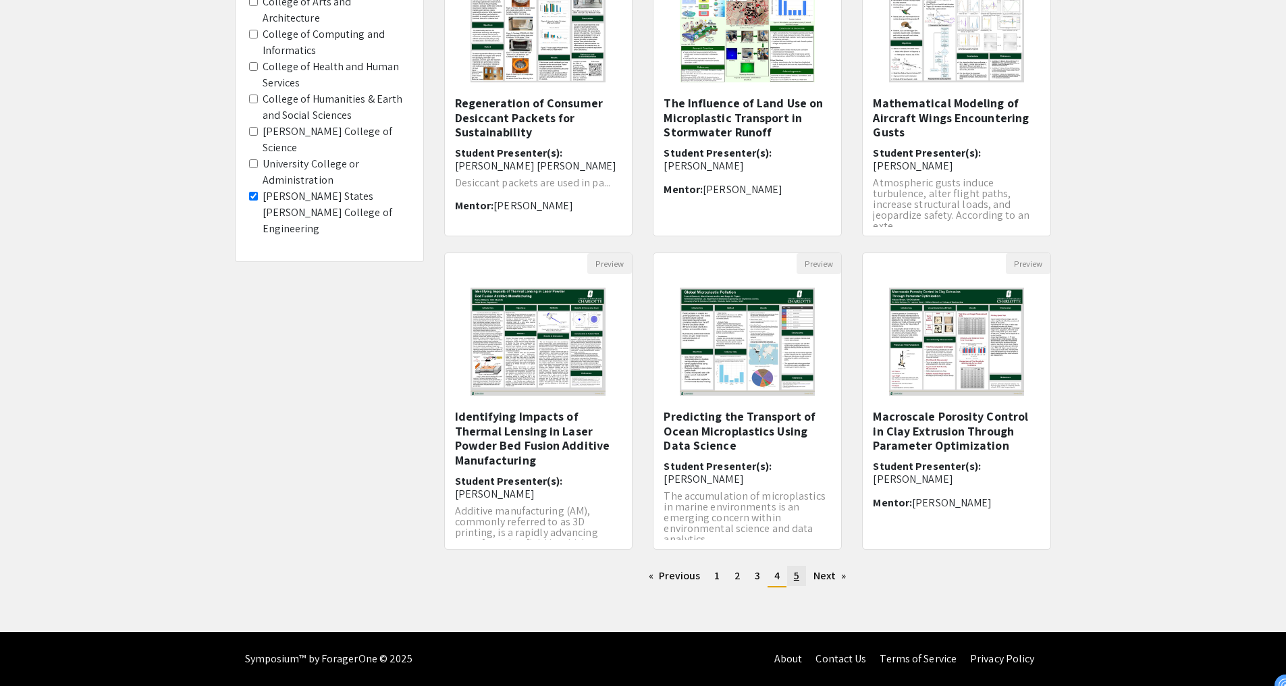
click at [795, 574] on span "5" at bounding box center [796, 576] width 5 height 14
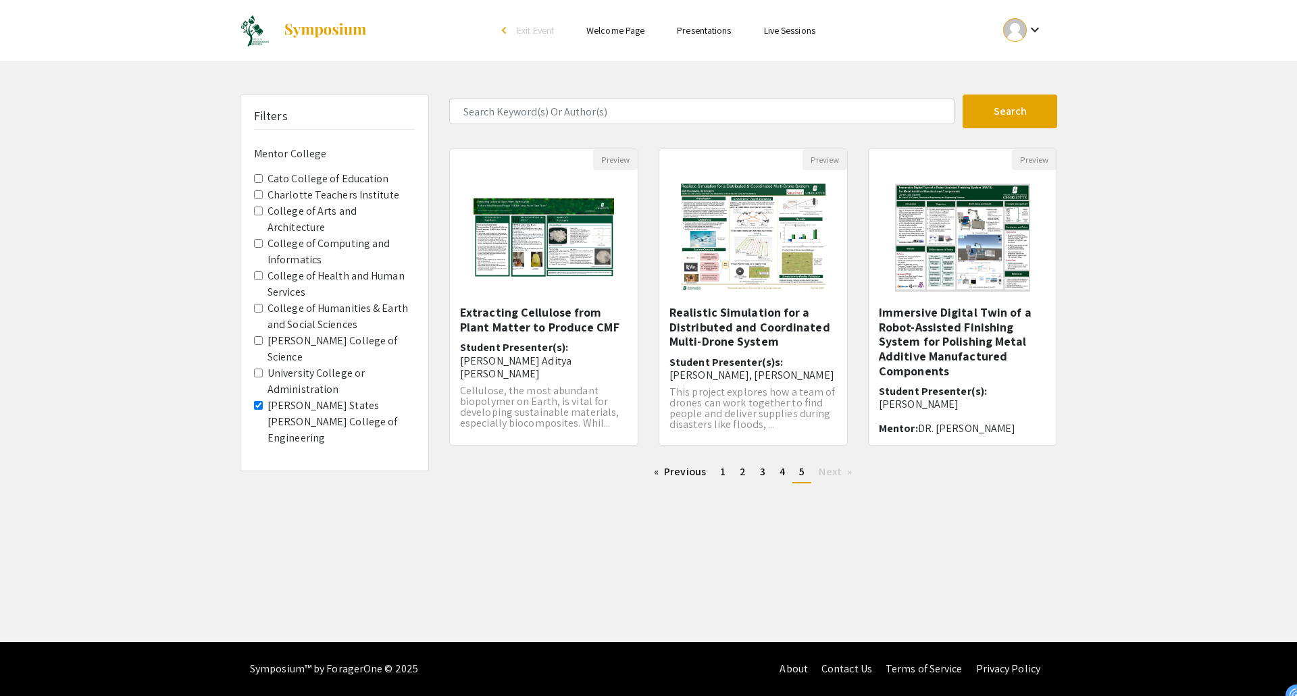
click at [1145, 115] on div "Filters Mentor College Cato College of Education Charlotte Teachers Institute C…" at bounding box center [648, 295] width 1297 height 400
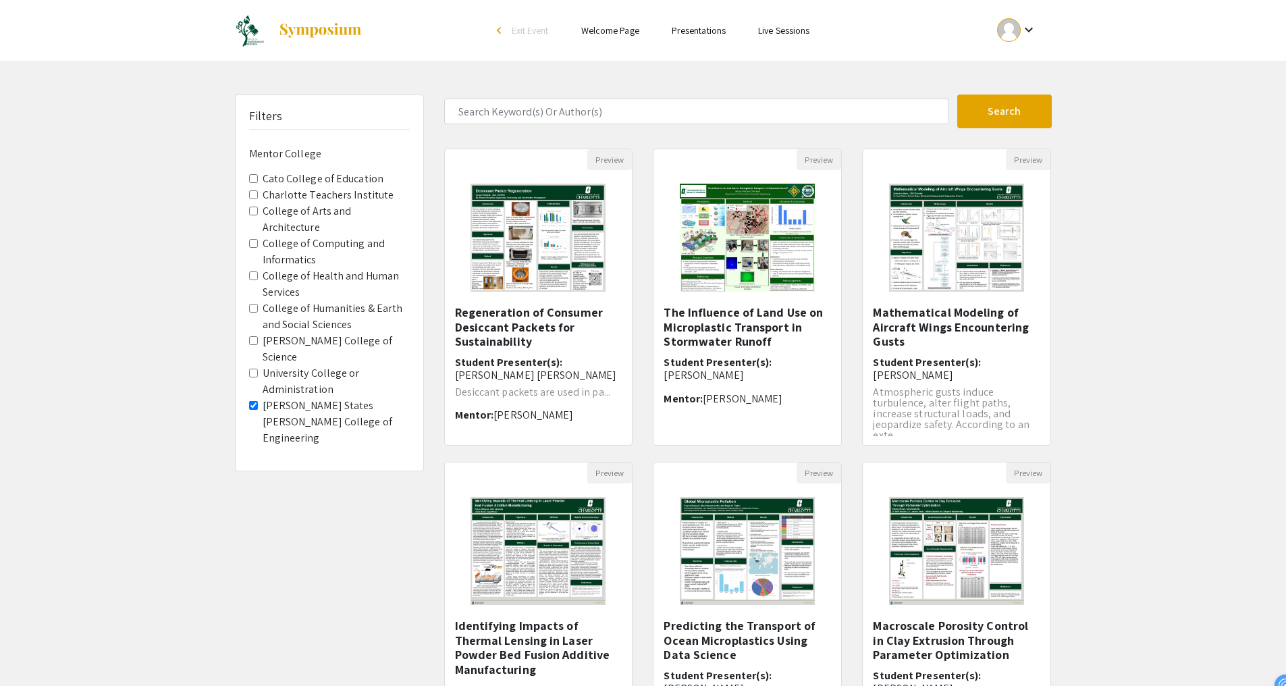
click at [251, 398] on span "William States Lee College of Engineering" at bounding box center [329, 422] width 161 height 49
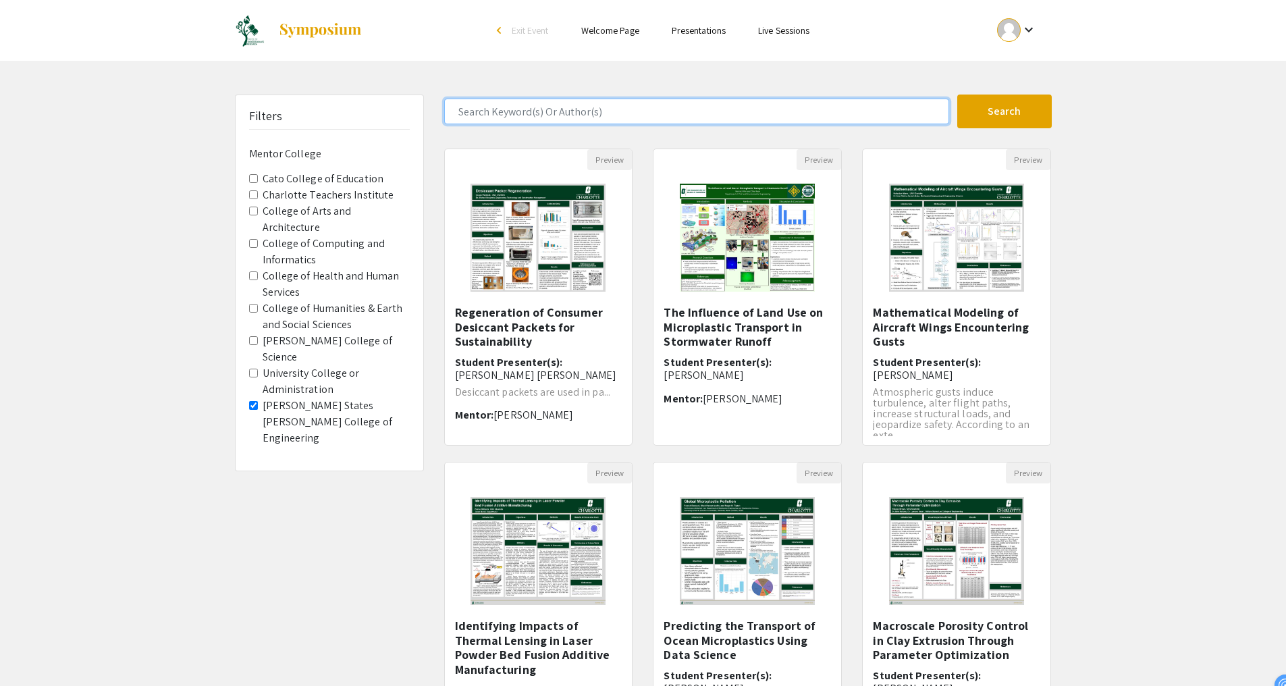
click at [554, 113] on input "Search Keyword(s) Or Author(s)" at bounding box center [696, 112] width 505 height 26
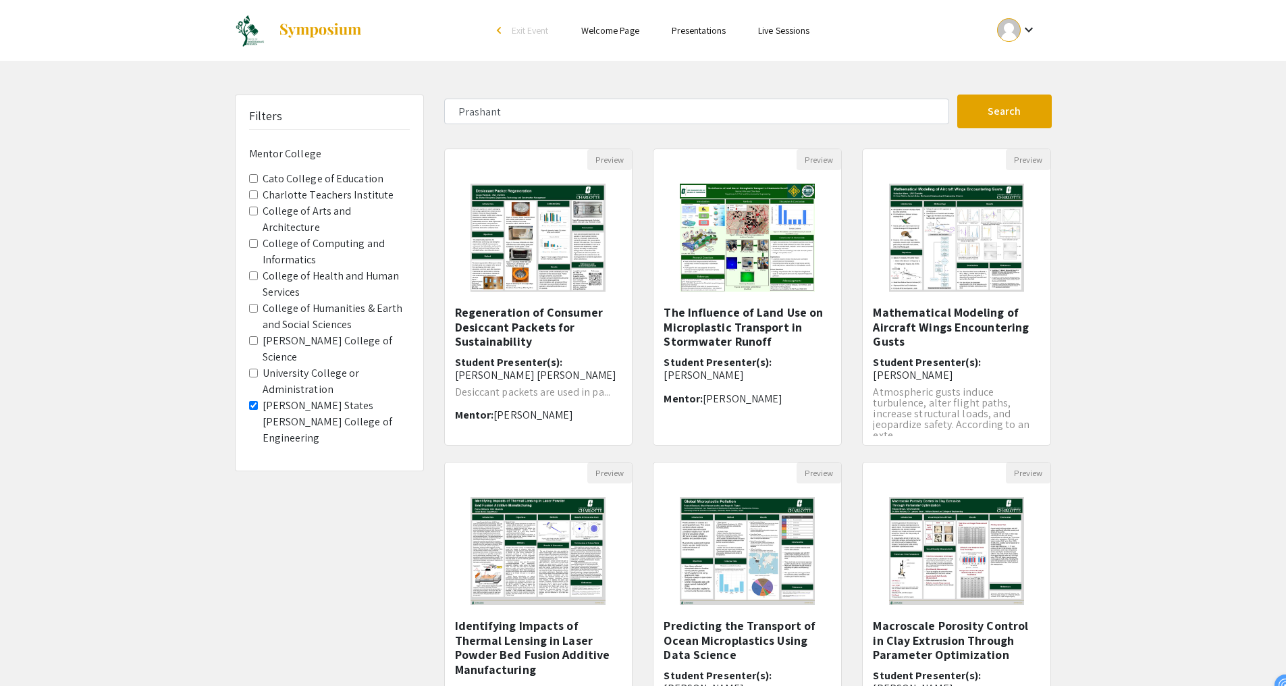
click at [259, 398] on span "William States Lee College of Engineering" at bounding box center [329, 422] width 161 height 49
click at [250, 401] on Engineering "William States Lee College of Engineering" at bounding box center [253, 405] width 9 height 9
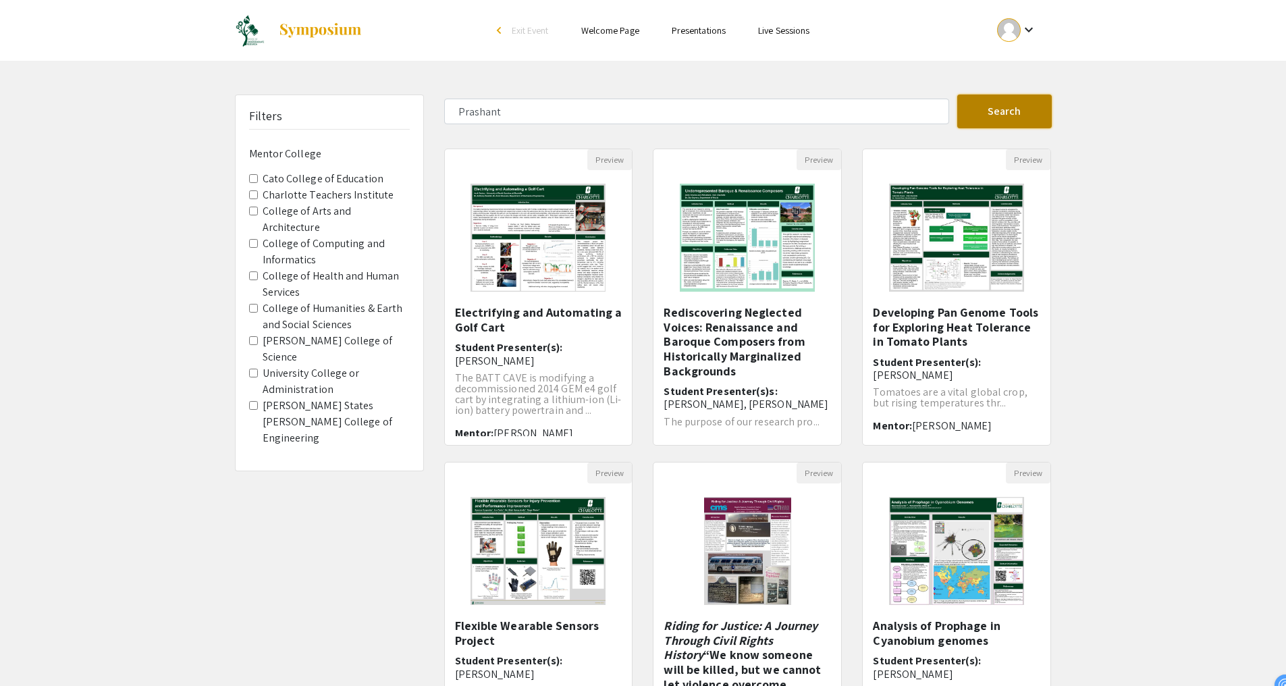
click at [983, 120] on button "Search" at bounding box center [1005, 112] width 95 height 34
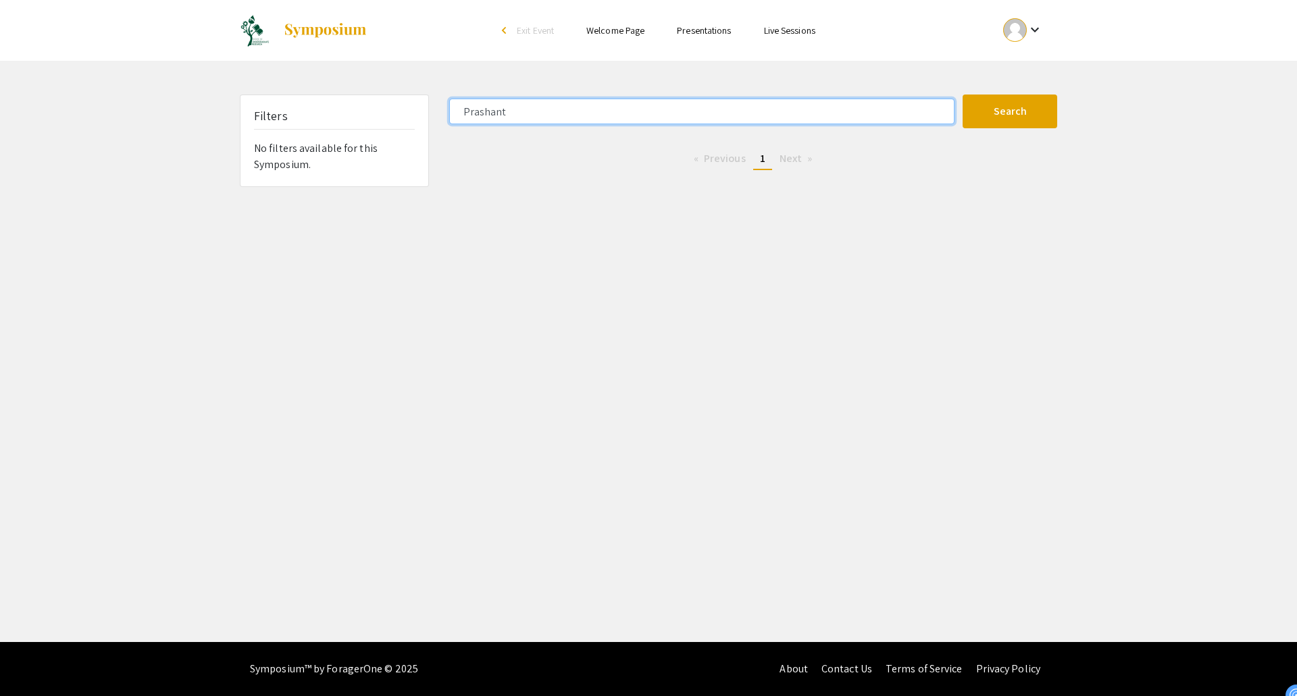
click at [731, 120] on input "Prashant" at bounding box center [701, 112] width 505 height 26
click at [654, 111] on input "Prashant" at bounding box center [701, 112] width 505 height 26
click at [962, 95] on button "Search" at bounding box center [1009, 112] width 95 height 34
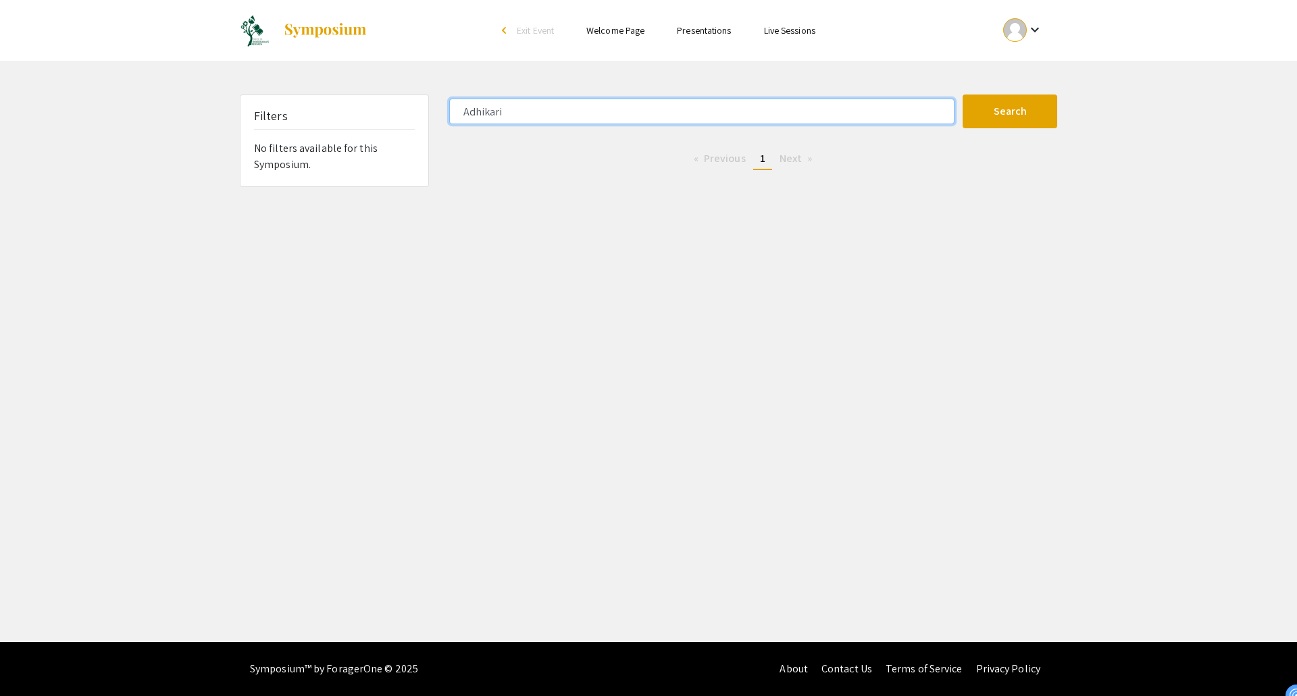
click at [661, 112] on input "Adhikari" at bounding box center [701, 112] width 505 height 26
click at [962, 95] on button "Search" at bounding box center [1009, 112] width 95 height 34
type input "Prashant"
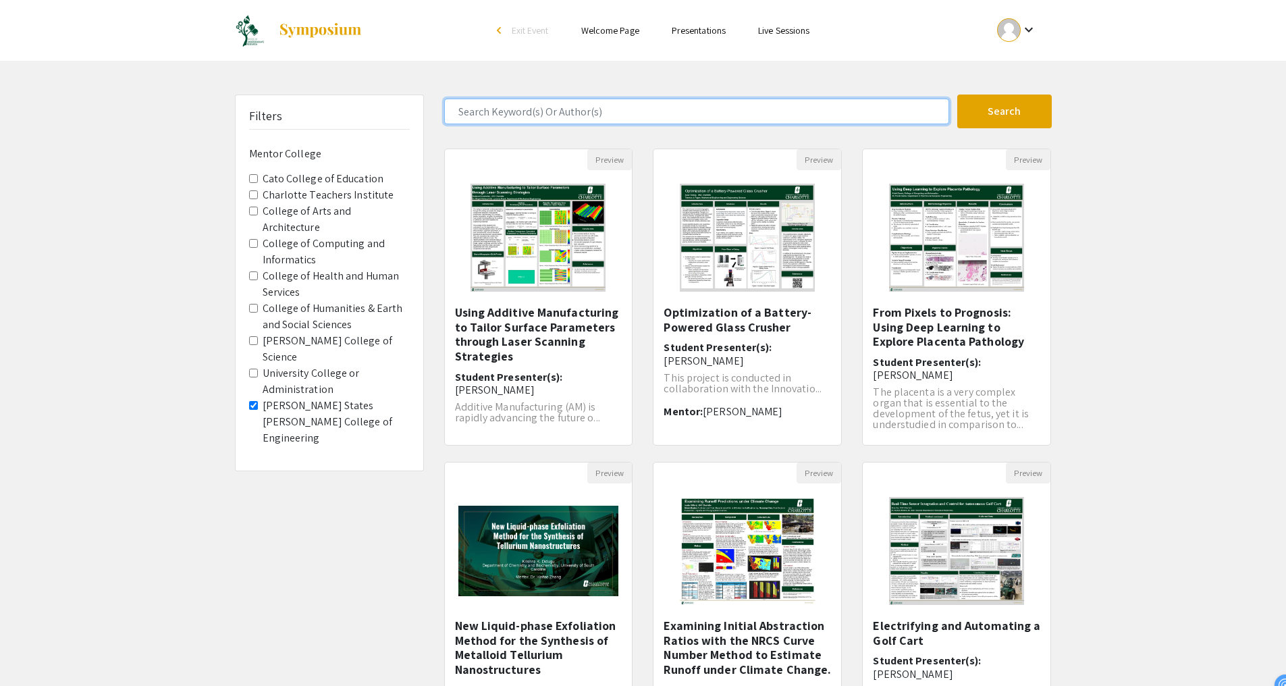
scroll to position [209, 0]
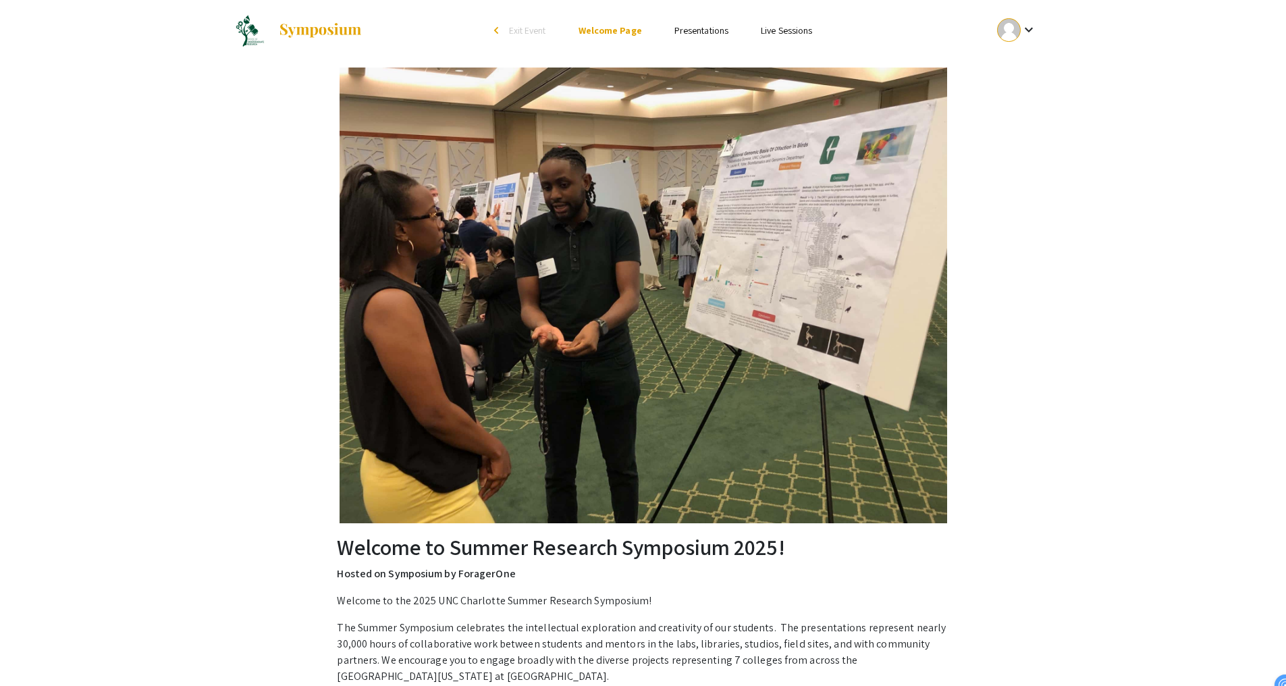
click at [488, 34] on li "arrow_back_ios Exit Event" at bounding box center [524, 30] width 78 height 16
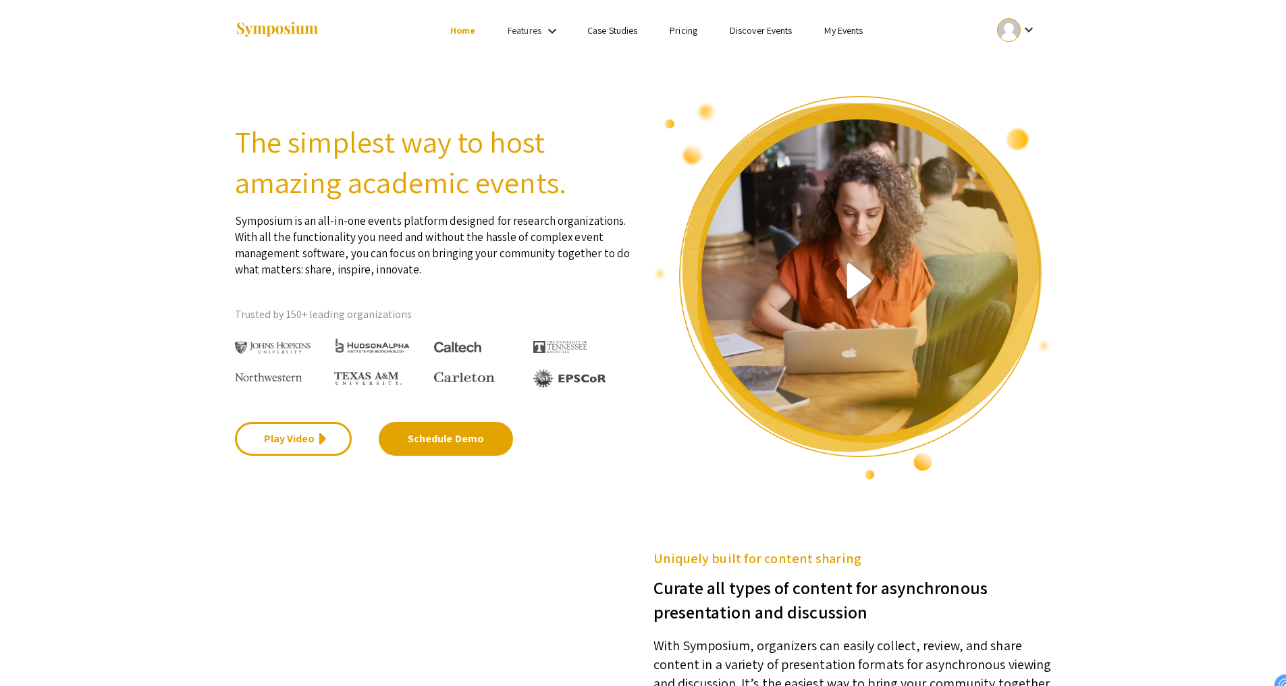
click at [544, 35] on mat-icon "keyboard_arrow_down" at bounding box center [552, 31] width 16 height 16
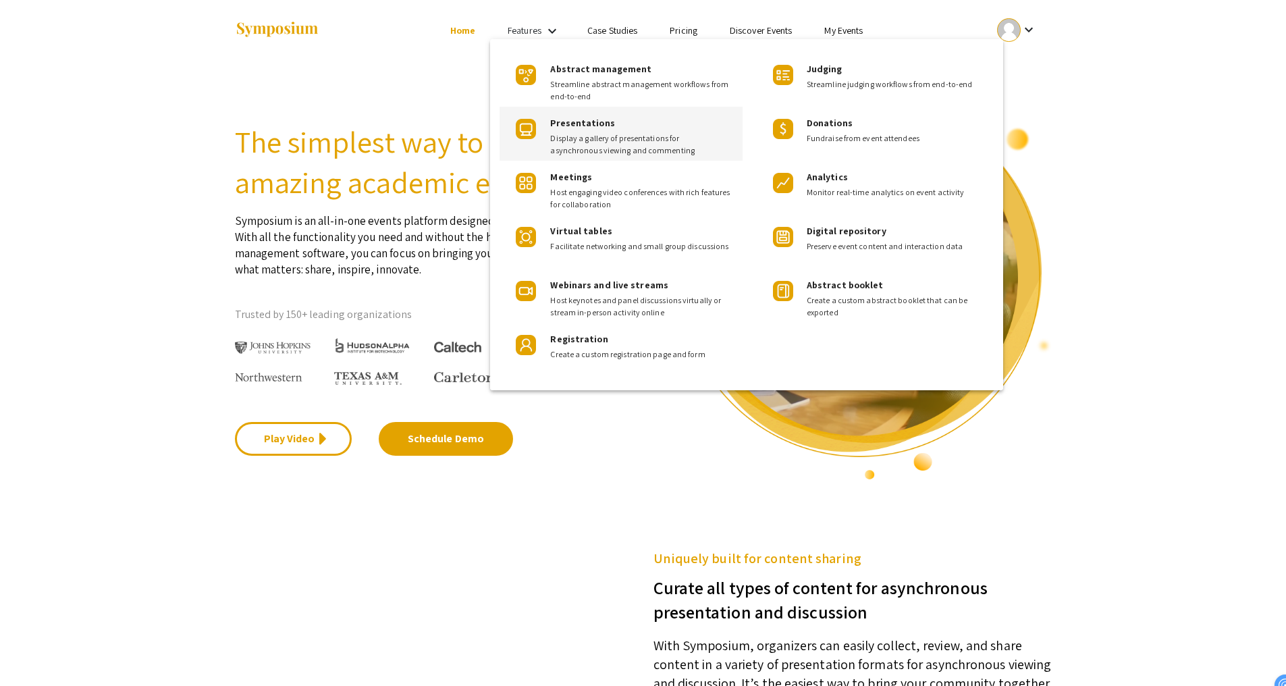
click at [600, 126] on span "Presentations" at bounding box center [582, 123] width 64 height 12
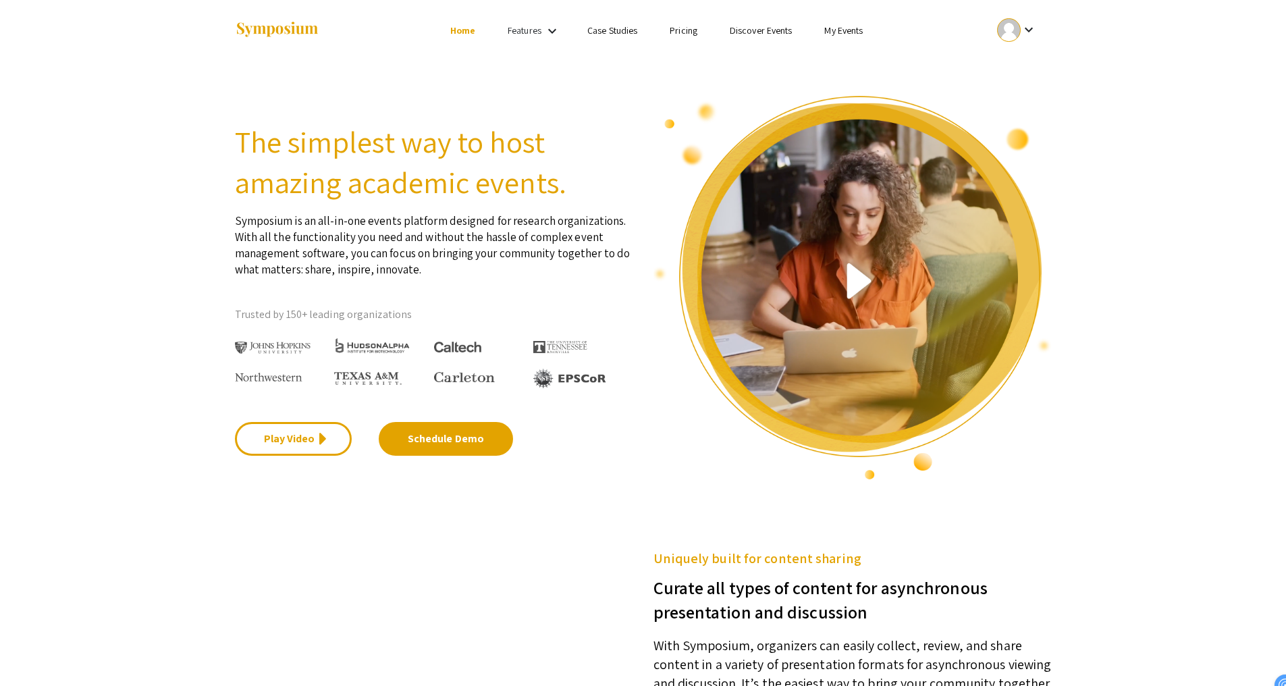
scroll to position [548, 0]
